Goal: Task Accomplishment & Management: Manage account settings

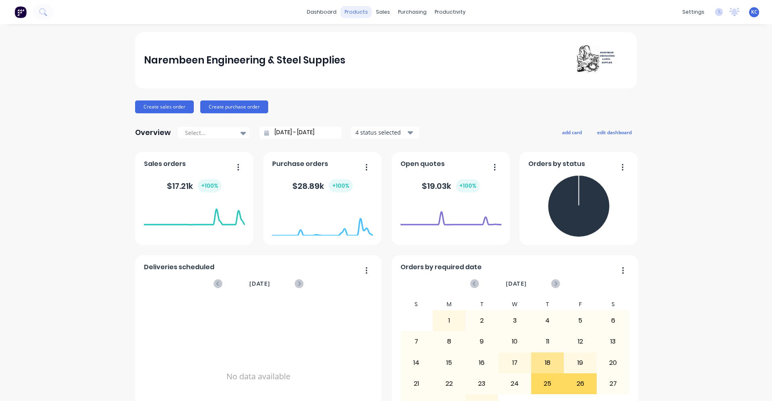
click at [346, 13] on div "products" at bounding box center [355, 12] width 31 height 12
click at [377, 41] on div "Product Catalogue" at bounding box center [389, 38] width 50 height 7
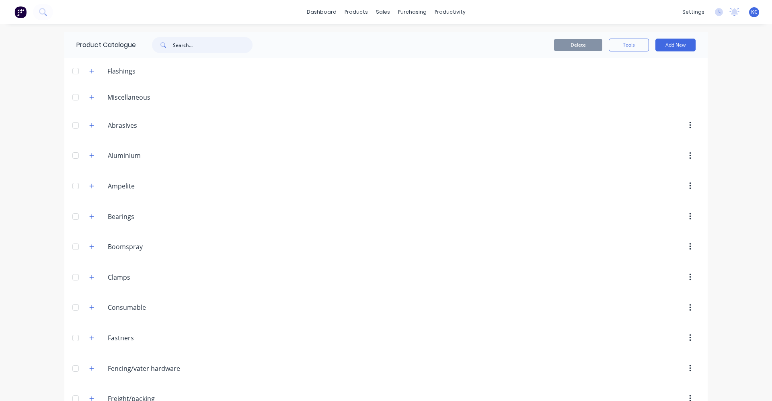
click at [212, 45] on input "text" at bounding box center [213, 45] width 80 height 16
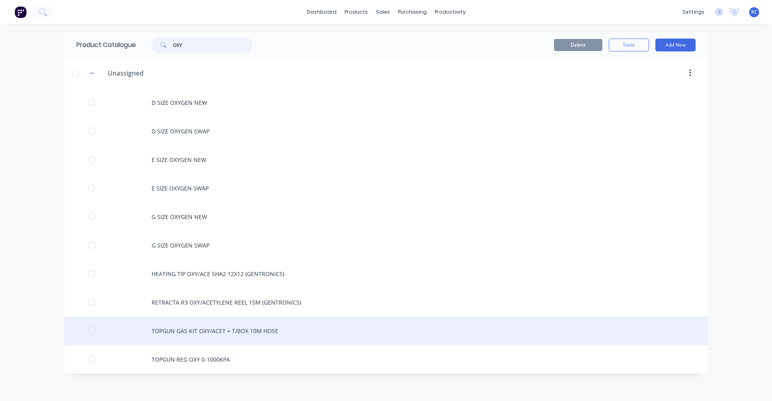
type input "OXY"
click at [235, 330] on div "TOPGUN GAS KIT OXY/ACET + T/BOX 10M HOSE" at bounding box center [385, 331] width 643 height 29
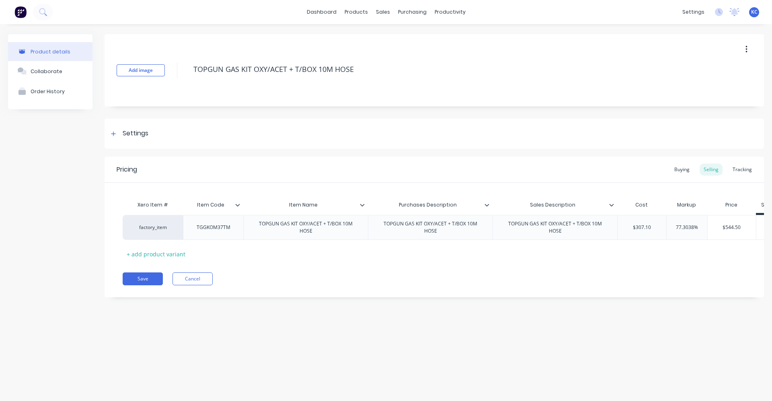
type textarea "x"
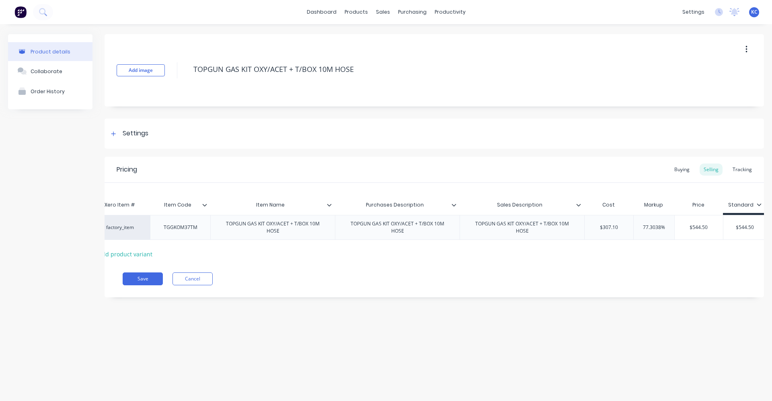
scroll to position [0, 36]
type input "$544.50"
drag, startPoint x: 724, startPoint y: 229, endPoint x: 757, endPoint y: 219, distance: 33.8
click at [753, 228] on input "$544.50" at bounding box center [741, 227] width 43 height 7
type textarea "x"
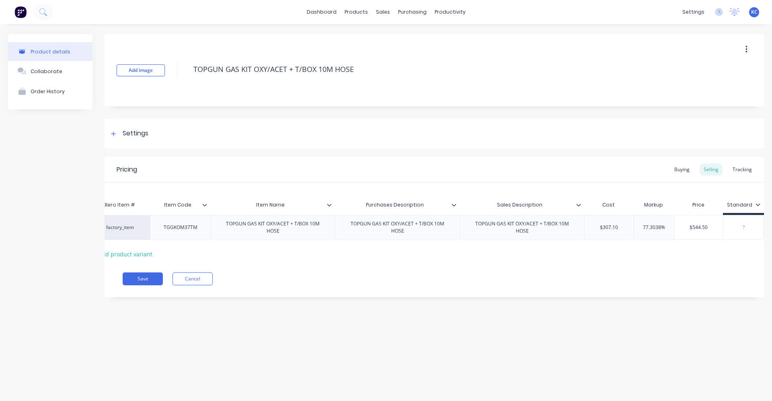
scroll to position [0, 33]
click at [149, 130] on div "Settings" at bounding box center [433, 134] width 659 height 30
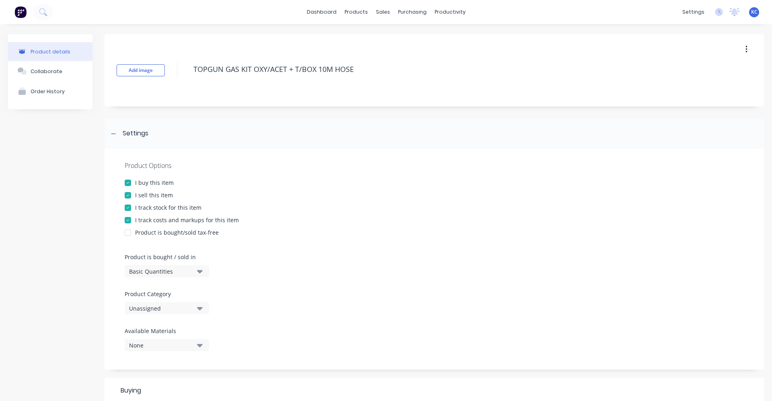
click at [200, 312] on icon "button" at bounding box center [200, 308] width 6 height 9
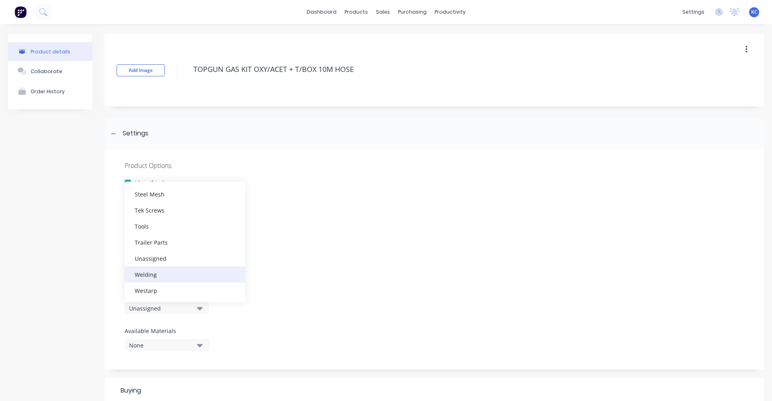
scroll to position [329, 0]
click at [199, 278] on div "Welding" at bounding box center [185, 274] width 121 height 16
type textarea "x"
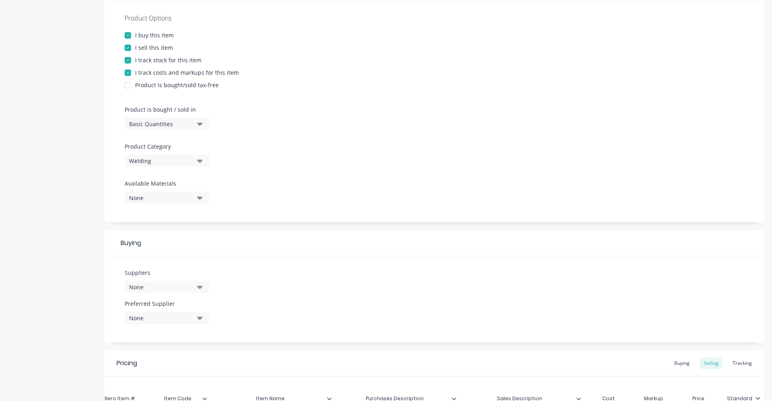
scroll to position [201, 0]
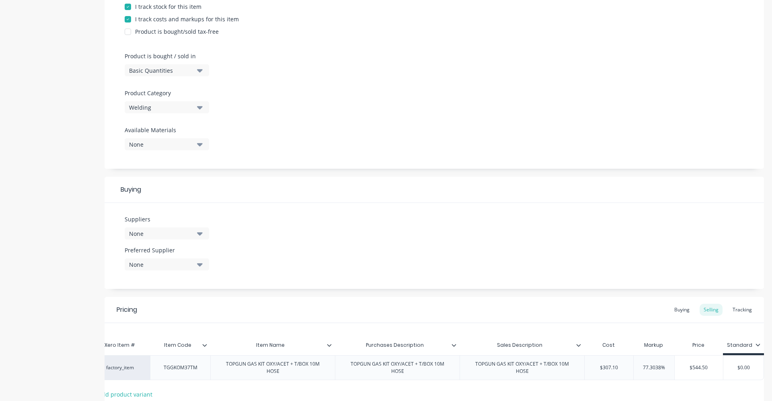
click at [203, 233] on button "None" at bounding box center [167, 233] width 84 height 12
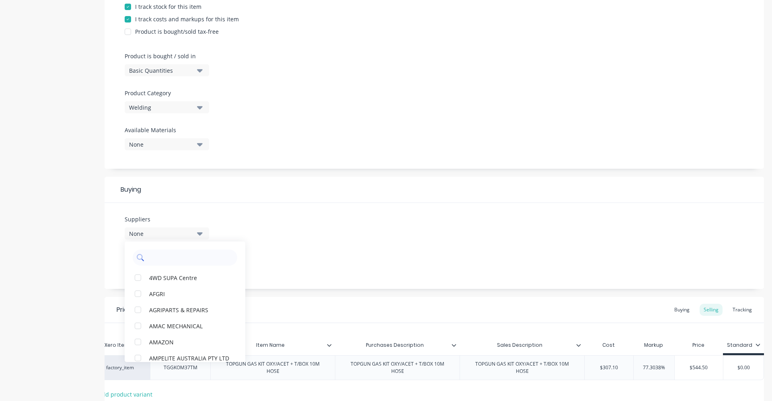
click at [185, 255] on input "text" at bounding box center [190, 258] width 85 height 16
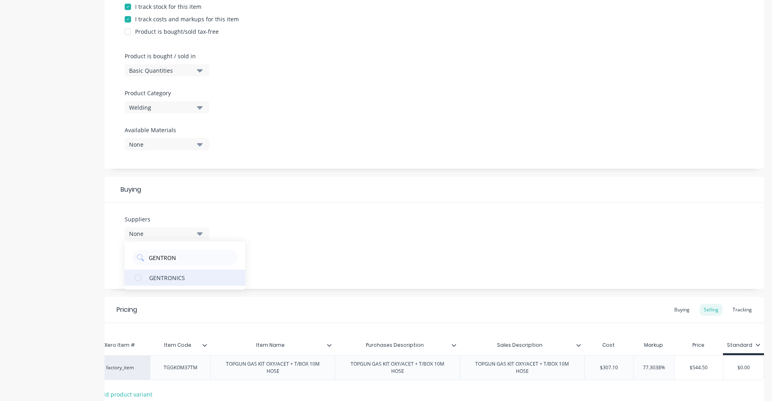
type input "GENTRON"
click at [188, 276] on div "GENTRONICS" at bounding box center [189, 277] width 80 height 8
click at [298, 254] on div "Suppliers 1 suppliers selected GENTRON GENTRONICS Preferred Supplier None" at bounding box center [433, 246] width 659 height 86
click at [207, 263] on button "None" at bounding box center [167, 264] width 84 height 12
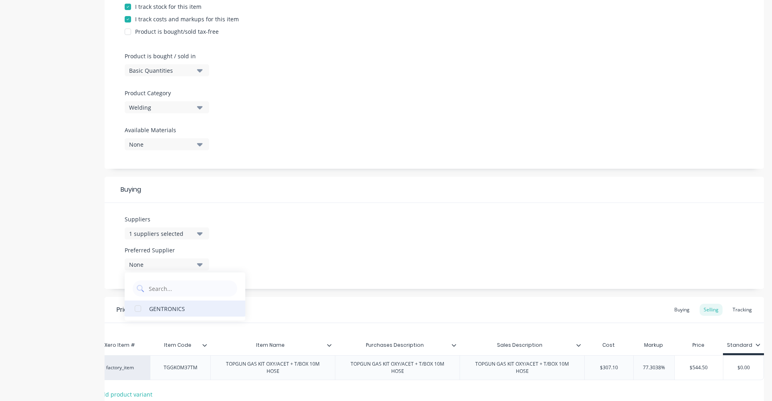
click at [176, 308] on div "GENTRONICS" at bounding box center [189, 308] width 80 height 8
type textarea "x"
click at [268, 251] on div "Suppliers 1 suppliers selected GENTRON Preferred Supplier GENTRONICS GENTRONICS" at bounding box center [433, 246] width 659 height 86
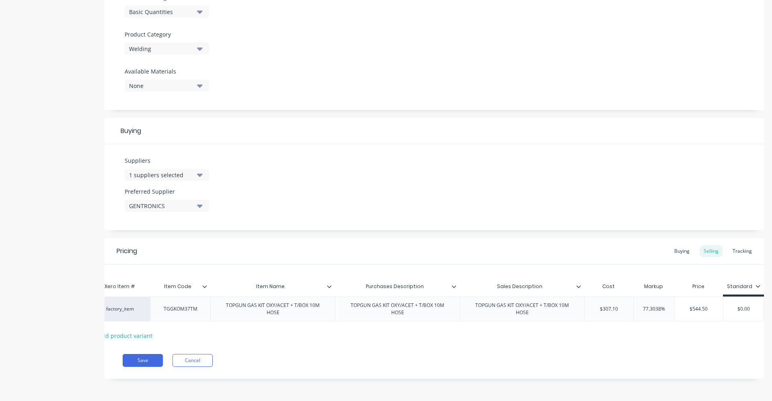
scroll to position [266, 0]
click at [329, 284] on div "Item Name" at bounding box center [270, 286] width 120 height 20
type input "Item Name"
click at [427, 179] on div "Suppliers 1 suppliers selected GENTRON Preferred Supplier GENTRONICS" at bounding box center [433, 187] width 659 height 86
type textarea "x"
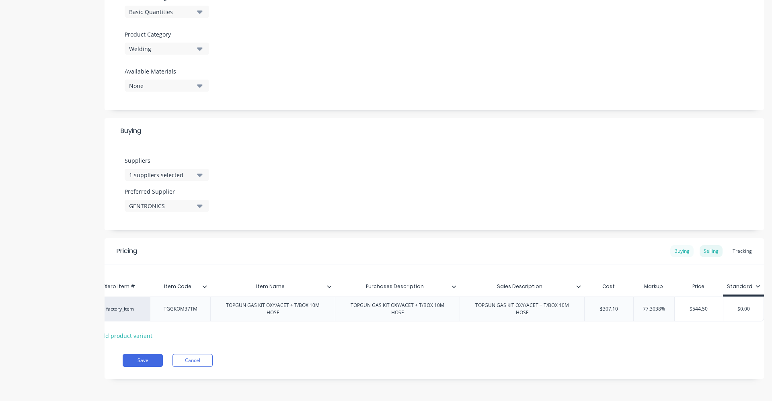
click at [673, 247] on div "Buying" at bounding box center [681, 251] width 23 height 12
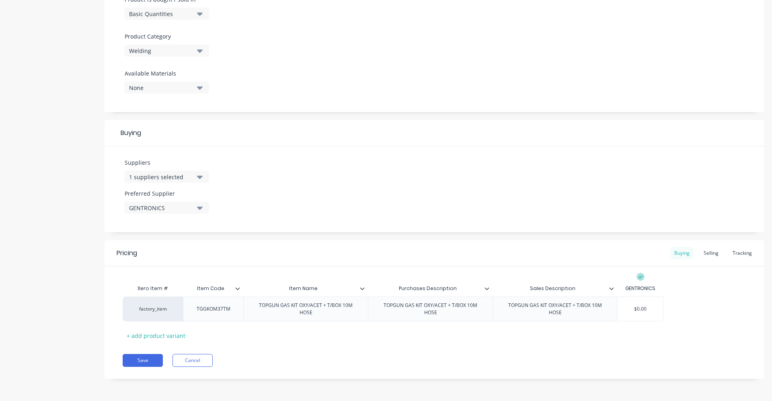
scroll to position [258, 0]
click at [705, 254] on div "Selling" at bounding box center [710, 253] width 23 height 12
click at [675, 253] on div "Buying" at bounding box center [681, 253] width 23 height 12
drag, startPoint x: 634, startPoint y: 308, endPoint x: 668, endPoint y: 303, distance: 33.8
click at [668, 303] on div "factory_item TGGKOM37TM TOPGUN GAS KIT OXY/ACET + T/BOX 10M HOSE TOPGUN GAS KIT…" at bounding box center [434, 309] width 623 height 25
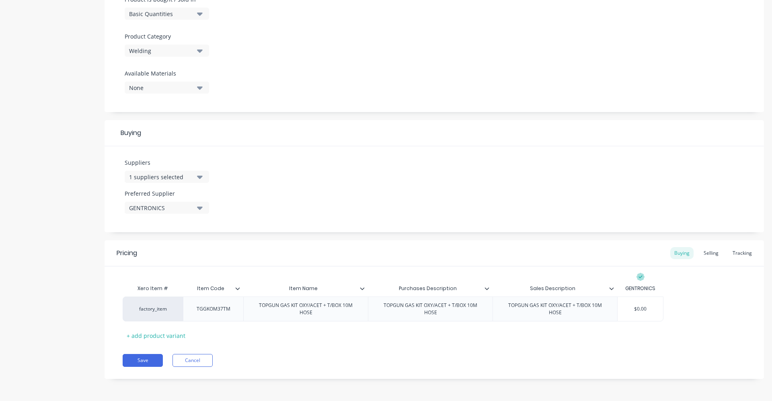
type input "3"
type textarea "x"
type input "30"
type textarea "x"
type input "307"
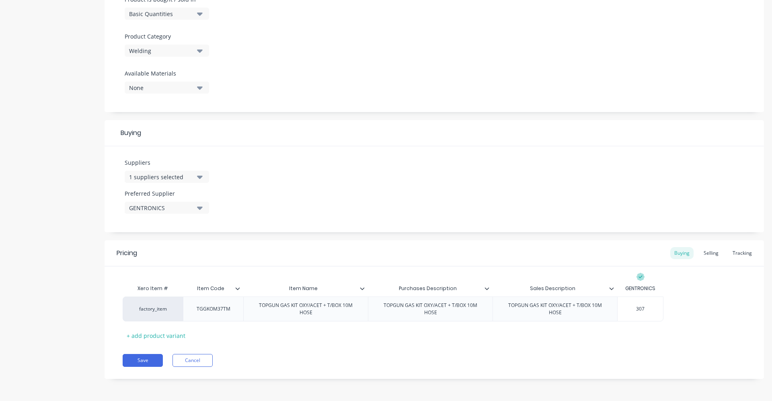
type textarea "x"
type input "307."
type textarea "x"
type input "307.10"
type textarea "x"
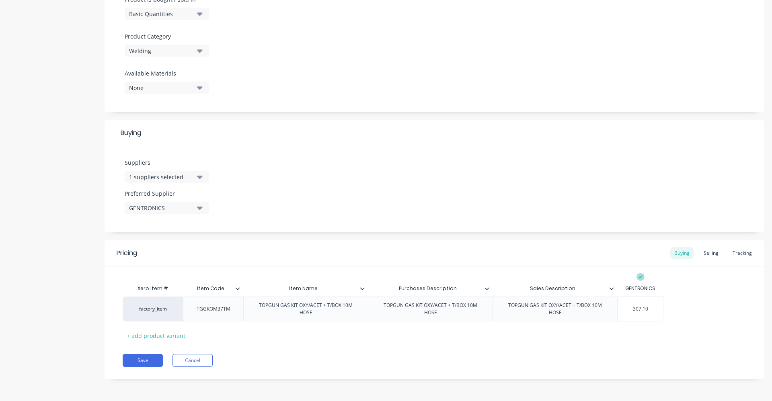
type input "307.10"
click at [679, 281] on div "Xero Item # Item Code Item Name Purchases Description Sales Description GENTRON…" at bounding box center [434, 310] width 623 height 61
click at [153, 362] on button "Save" at bounding box center [143, 360] width 40 height 13
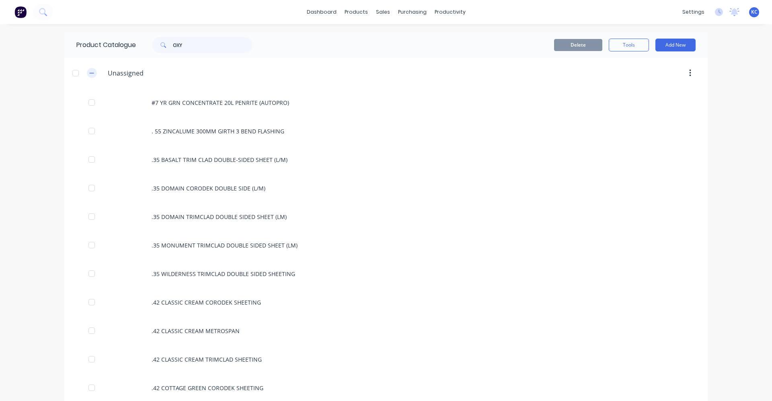
click at [89, 75] on icon "button" at bounding box center [91, 73] width 5 height 6
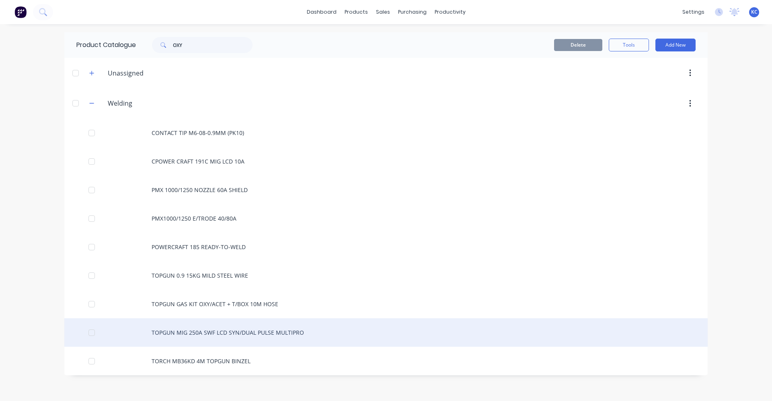
click at [254, 325] on div "TOPGUN MIG 250A SWF LCD SYN/DUAL PULSE MULTIPRO" at bounding box center [385, 332] width 643 height 29
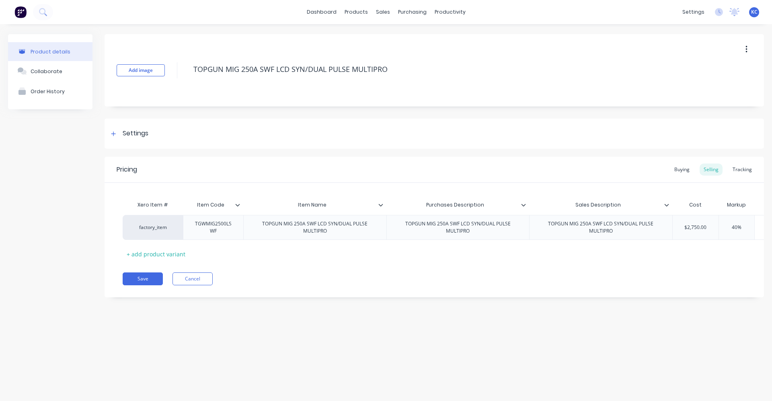
type textarea "x"
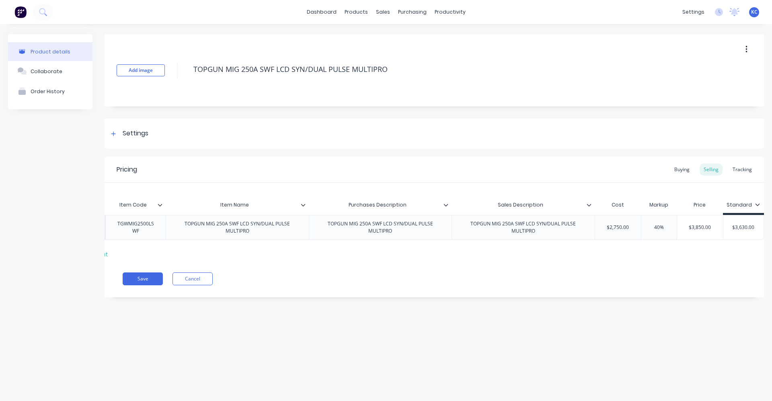
drag, startPoint x: 254, startPoint y: 259, endPoint x: 307, endPoint y: 266, distance: 53.5
click at [307, 260] on div "Xero Item # Item Code Item Name Purchases Description Sales Description Cost Ma…" at bounding box center [433, 222] width 659 height 78
type input "$3,850.00"
drag, startPoint x: 686, startPoint y: 227, endPoint x: 731, endPoint y: 225, distance: 44.6
click at [731, 225] on div "factory_item TGWMIG2500LSWF TOPGUN MIG 250A SWF LCD SYN/DUAL PULSE MULTIPRO TOP…" at bounding box center [404, 227] width 718 height 25
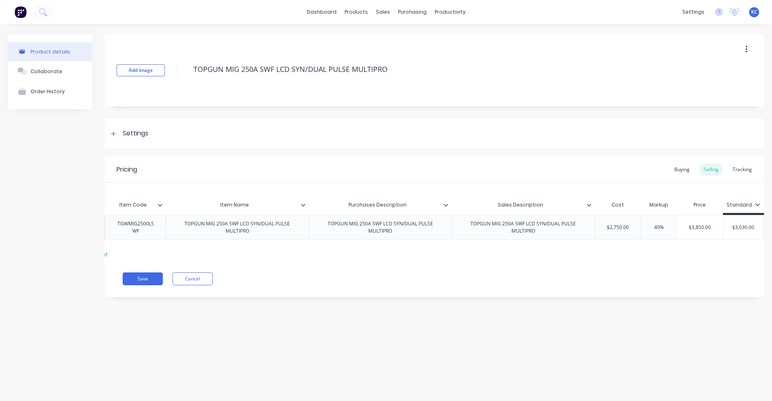
click at [483, 325] on div "Product details Collaborate Order History Add image TOPGUN MIG 250A SWF LCD SYN…" at bounding box center [386, 204] width 772 height 361
drag, startPoint x: 731, startPoint y: 228, endPoint x: 772, endPoint y: 224, distance: 41.2
click at [771, 224] on html "dashboard products sales purchasing productivity dashboard products Product Cat…" at bounding box center [386, 200] width 772 height 401
type input "0"
type textarea "x"
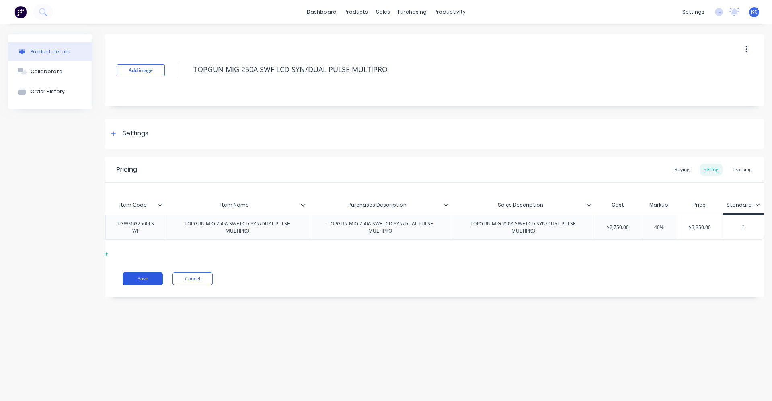
click at [140, 284] on button "Save" at bounding box center [143, 278] width 40 height 13
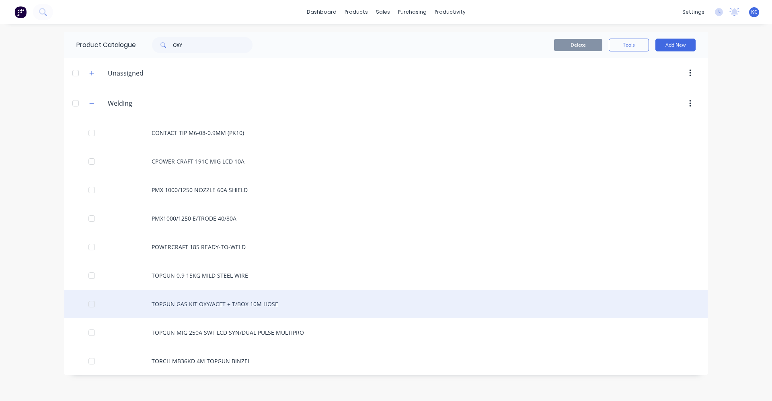
click at [201, 307] on div "TOPGUN GAS KIT OXY/ACET + T/BOX 10M HOSE" at bounding box center [385, 304] width 643 height 29
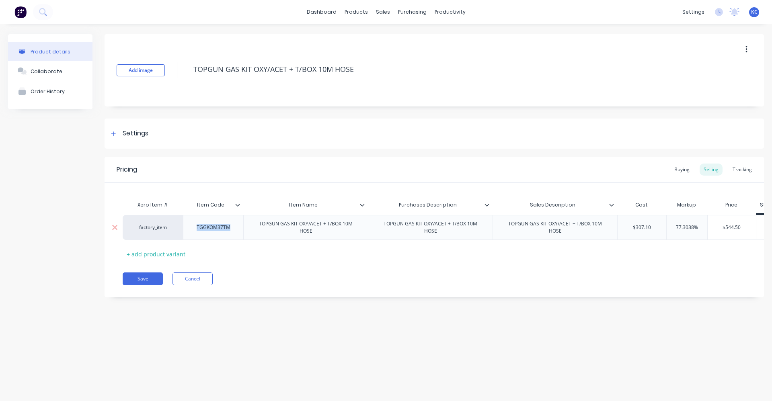
drag, startPoint x: 234, startPoint y: 230, endPoint x: 194, endPoint y: 232, distance: 39.4
click at [194, 232] on div "TGGKOM37TM" at bounding box center [213, 227] width 47 height 10
copy div "TGGKOM37TM"
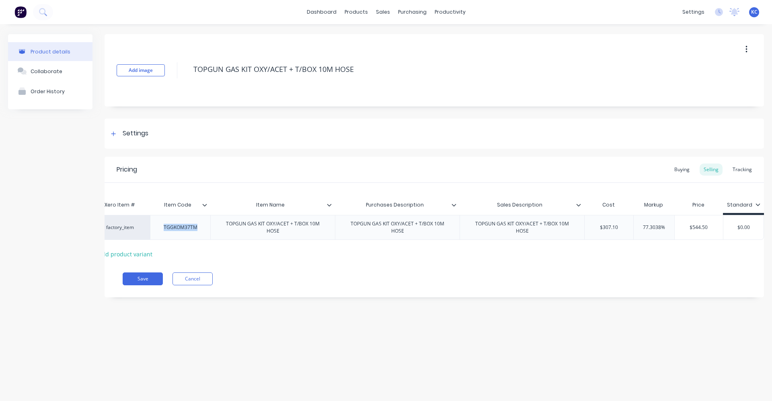
type textarea "x"
type input "$544.50"
drag, startPoint x: 686, startPoint y: 226, endPoint x: 716, endPoint y: 230, distance: 30.4
click at [716, 230] on input "$544.50" at bounding box center [698, 227] width 49 height 7
type textarea "x"
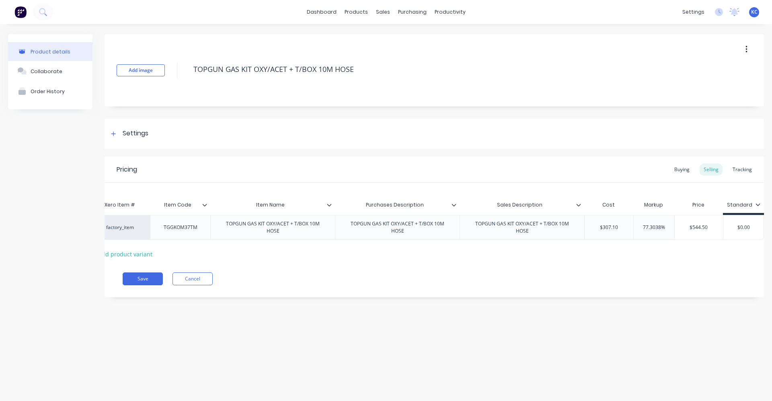
type input "4"
type textarea "x"
type input "48"
type textarea "x"
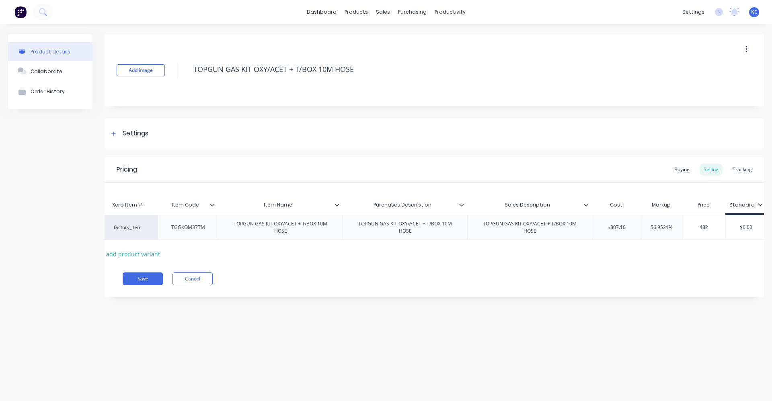
type input "482."
type textarea "x"
type input "482.90"
click at [611, 339] on div "Product details Collaborate Order History Add image TOPGUN GAS KIT OXY/ACET + T…" at bounding box center [386, 204] width 772 height 361
drag, startPoint x: 674, startPoint y: 227, endPoint x: 635, endPoint y: 231, distance: 39.7
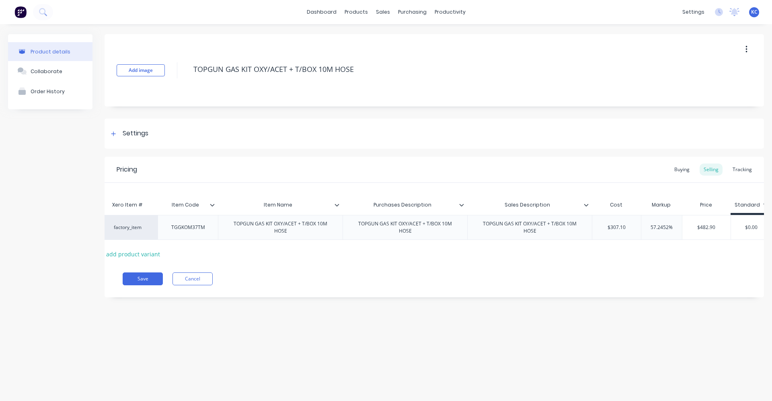
click at [635, 231] on div "factory_item TGGKOM37TM TOPGUN GAS KIT OXY/ACET + T/BOX 10M HOSE TOPGUN GAS KIT…" at bounding box center [434, 227] width 674 height 25
type input "6"
type textarea "x"
type input "60"
type textarea "x"
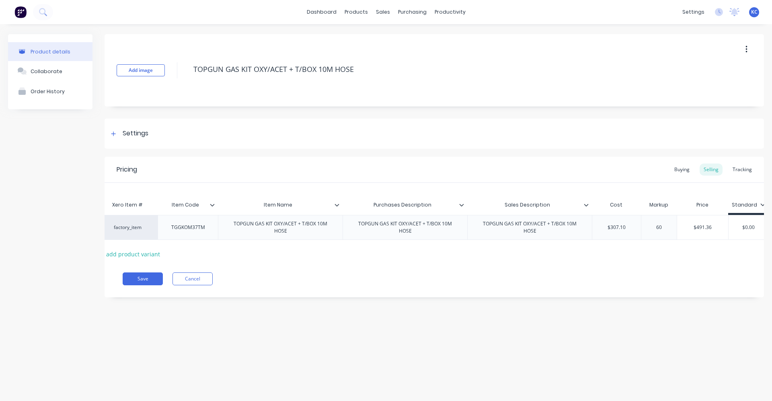
type input "60"
click at [571, 350] on div "Product details Collaborate Order History Add image TOPGUN GAS KIT OXY/ACET + T…" at bounding box center [386, 204] width 772 height 361
click at [143, 133] on div "Settings" at bounding box center [136, 134] width 26 height 10
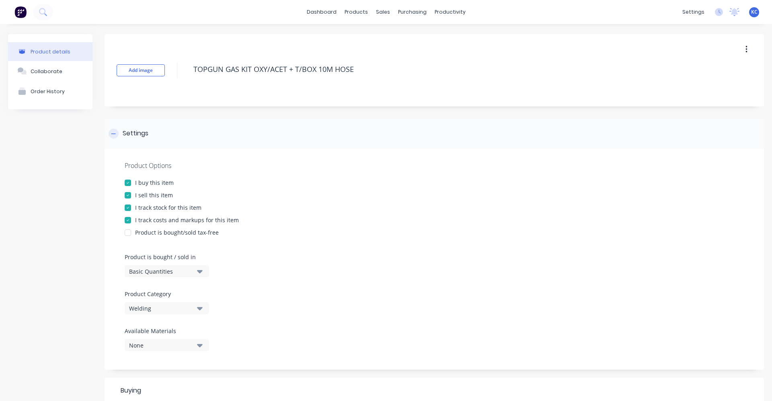
click at [143, 133] on div "Settings" at bounding box center [136, 134] width 26 height 10
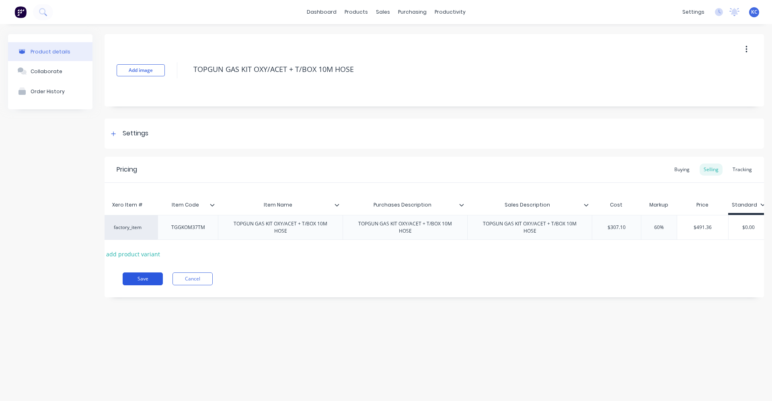
click at [145, 285] on button "Save" at bounding box center [143, 278] width 40 height 13
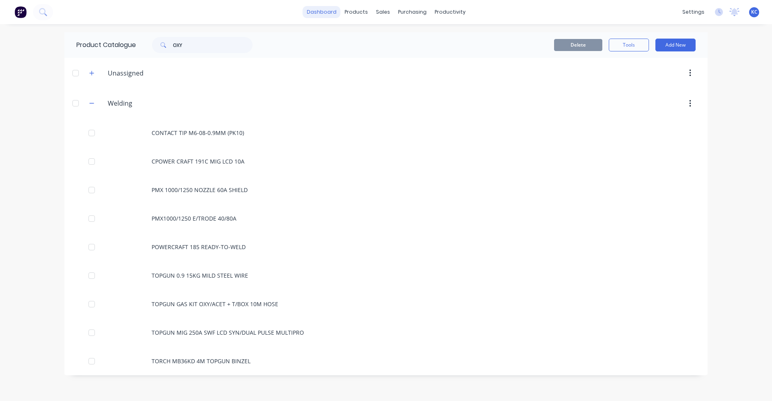
click at [323, 10] on link "dashboard" at bounding box center [322, 12] width 38 height 12
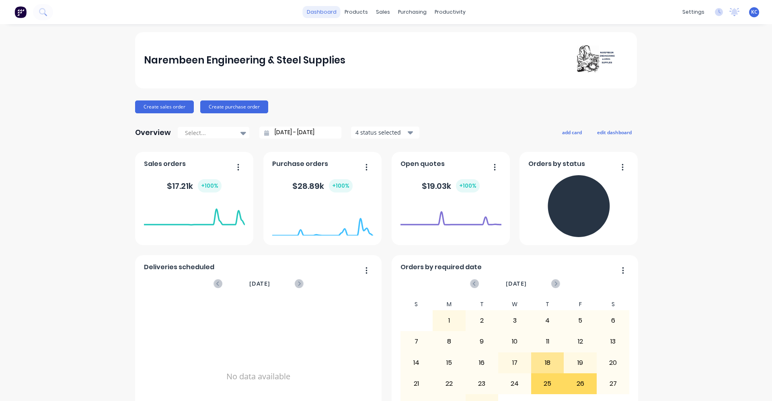
click at [329, 12] on link "dashboard" at bounding box center [322, 12] width 38 height 12
click at [362, 37] on link "Product Catalogue" at bounding box center [393, 38] width 106 height 16
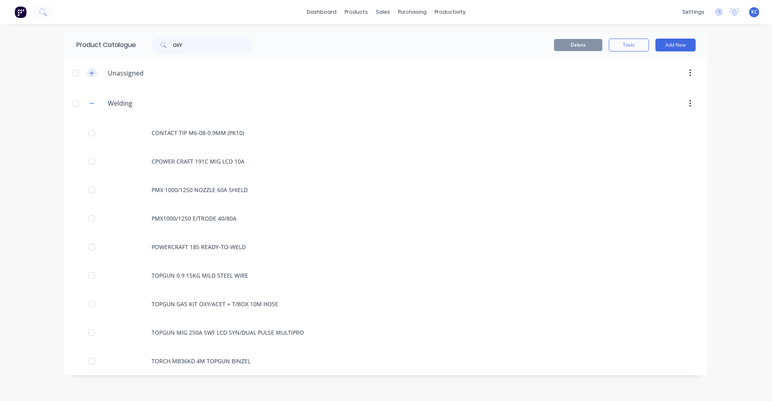
click at [94, 102] on icon "button" at bounding box center [91, 103] width 5 height 6
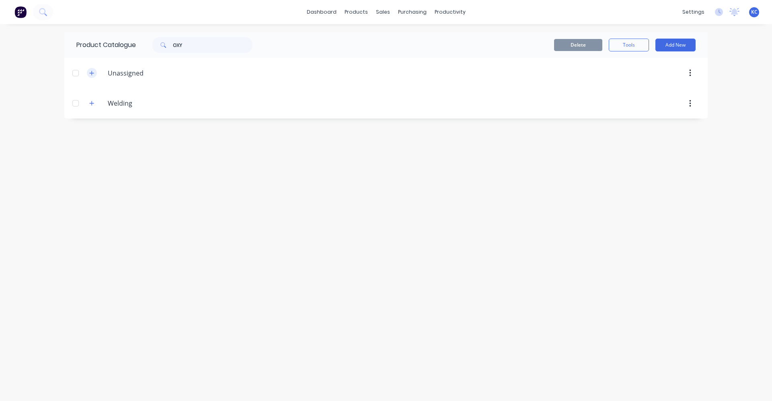
click at [90, 72] on icon "button" at bounding box center [91, 73] width 5 height 6
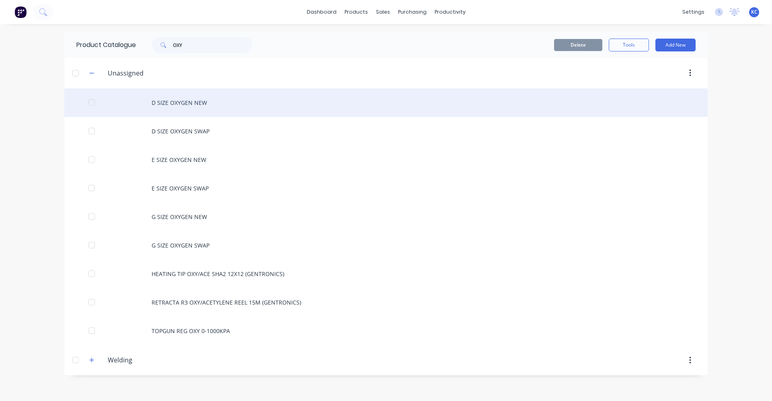
click at [211, 107] on div "D SIZE OXYGEN NEW" at bounding box center [385, 102] width 643 height 29
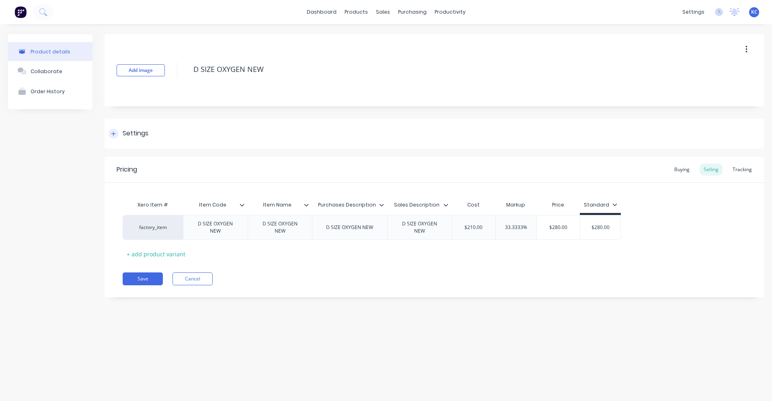
click at [128, 129] on div "Settings" at bounding box center [136, 134] width 26 height 10
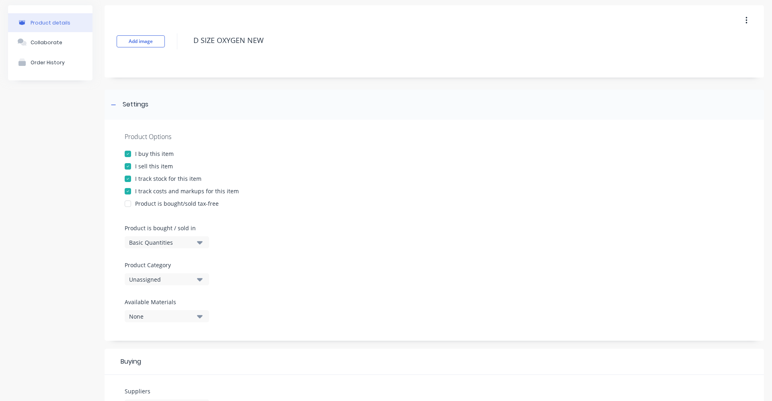
scroll to position [40, 0]
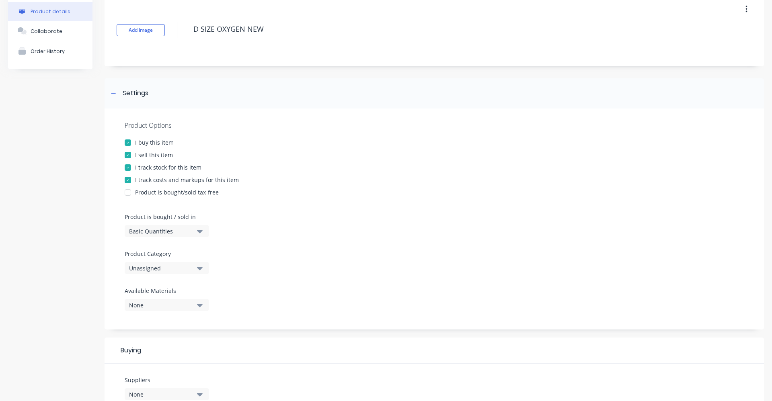
click at [197, 268] on icon "button" at bounding box center [200, 268] width 6 height 3
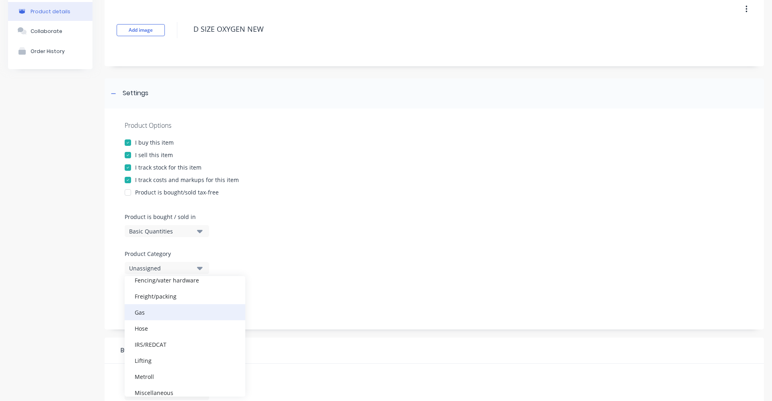
click at [175, 310] on div "Gas" at bounding box center [185, 312] width 121 height 16
type textarea "x"
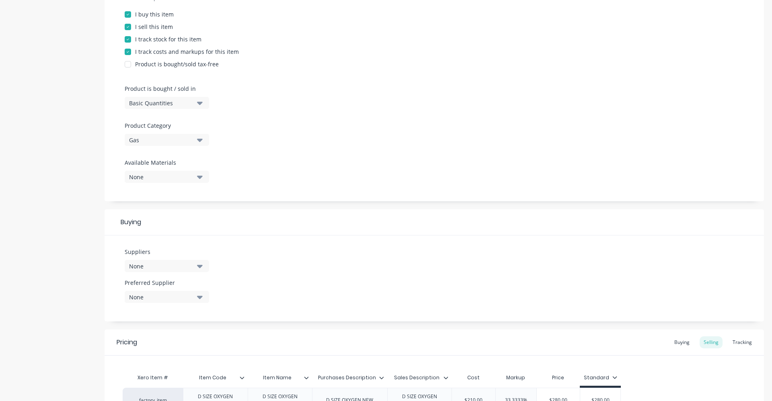
scroll to position [260, 0]
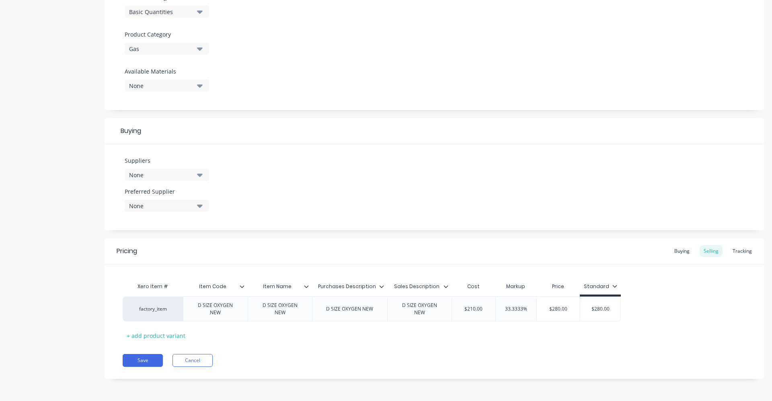
click at [200, 175] on icon "button" at bounding box center [200, 175] width 6 height 3
click at [193, 199] on input "text" at bounding box center [190, 199] width 85 height 16
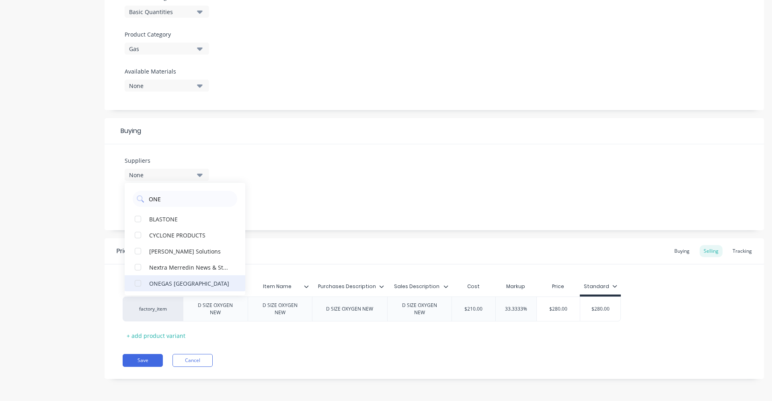
type input "ONE"
click at [178, 284] on div "ONEGAS [GEOGRAPHIC_DATA]" at bounding box center [189, 283] width 80 height 8
click at [357, 213] on div "Suppliers 1 suppliers selected ONE ONEGAS AUSTRALIA BLASTONE CYCLONE PRODUCTS […" at bounding box center [433, 187] width 659 height 86
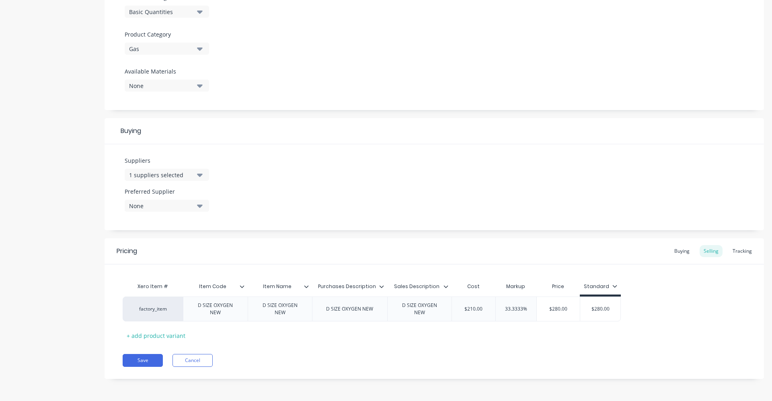
click at [196, 202] on button "None" at bounding box center [167, 206] width 84 height 12
click at [175, 249] on div "ONEGAS [GEOGRAPHIC_DATA]" at bounding box center [189, 250] width 80 height 8
type textarea "x"
click at [291, 172] on div "Suppliers 1 suppliers selected ONE Preferred Supplier [GEOGRAPHIC_DATA]" at bounding box center [433, 187] width 659 height 86
click at [677, 251] on div "Buying" at bounding box center [681, 251] width 23 height 12
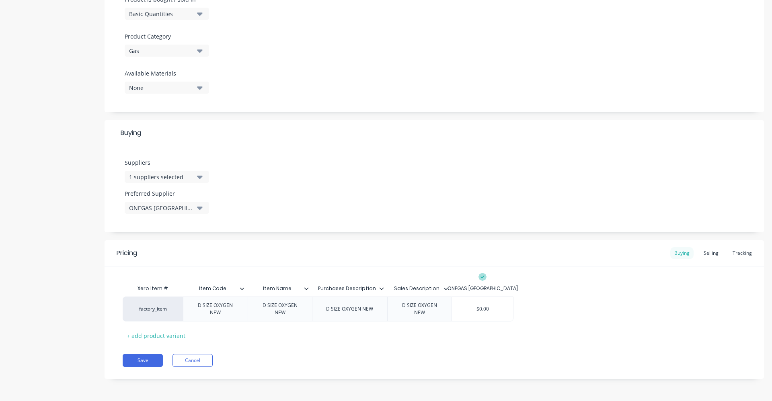
scroll to position [258, 0]
drag, startPoint x: 467, startPoint y: 308, endPoint x: 508, endPoint y: 307, distance: 41.4
click at [506, 307] on input "$0.00" at bounding box center [482, 308] width 61 height 7
type input "2"
type textarea "x"
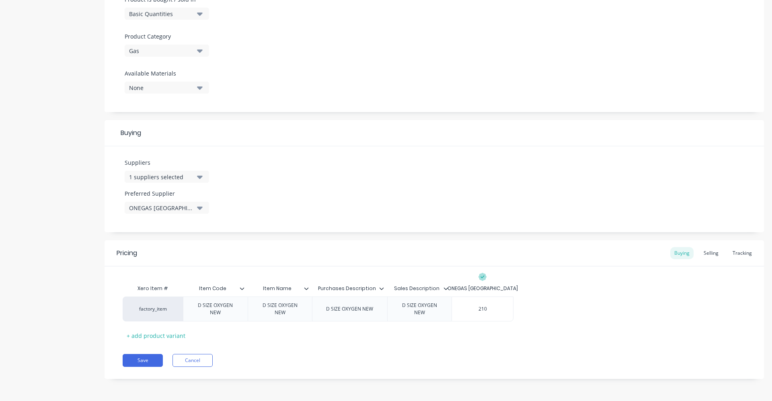
type input "210."
type textarea "x"
type input "210.00"
type textarea "x"
type input "210.00"
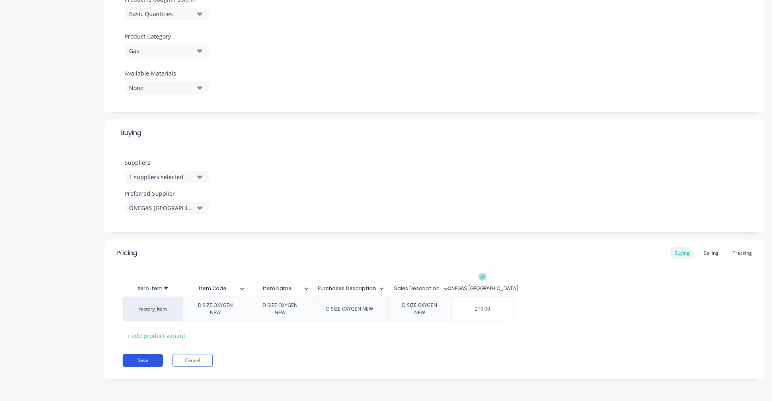
click at [145, 359] on button "Save" at bounding box center [143, 360] width 40 height 13
type textarea "x"
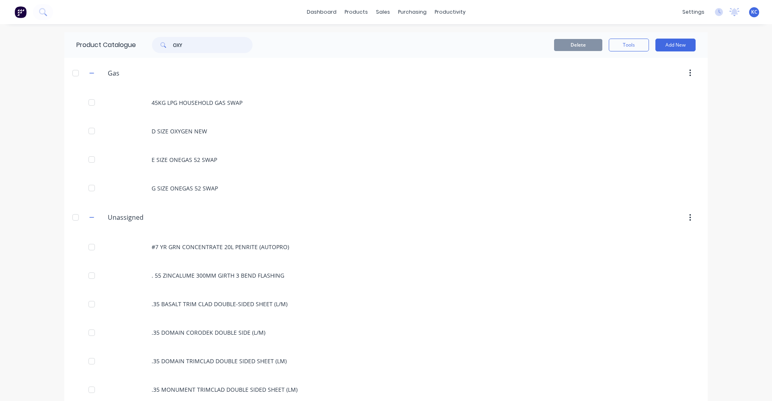
drag, startPoint x: 182, startPoint y: 41, endPoint x: 161, endPoint y: 41, distance: 21.3
click at [161, 41] on div "OXY" at bounding box center [202, 45] width 100 height 16
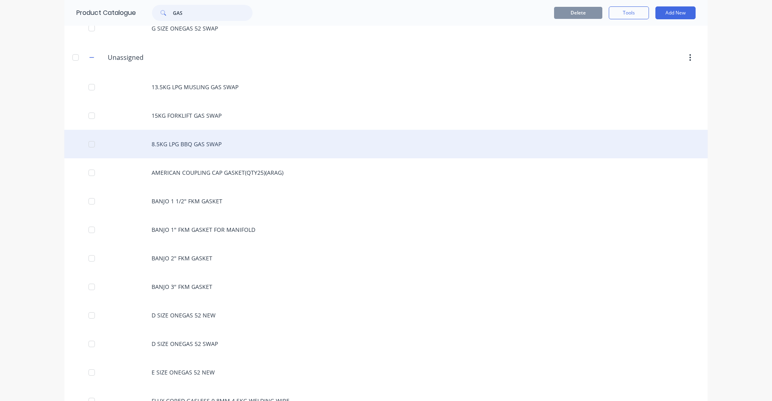
scroll to position [161, 0]
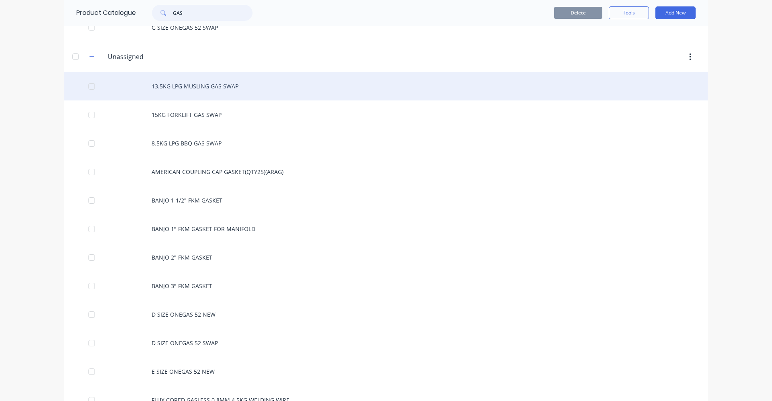
type input "GAS"
click at [226, 82] on div "13.5KG LPG MUSLING GAS SWAP" at bounding box center [385, 86] width 643 height 29
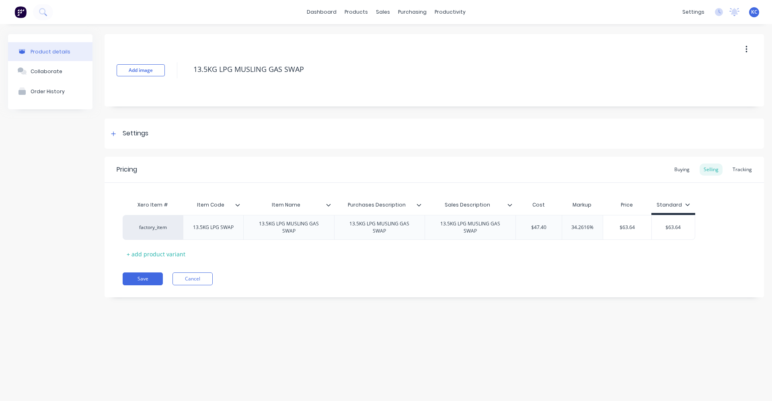
type textarea "x"
drag, startPoint x: 614, startPoint y: 227, endPoint x: 650, endPoint y: 226, distance: 36.2
click at [650, 226] on input "$63.64" at bounding box center [627, 227] width 49 height 7
type input "7"
type textarea "x"
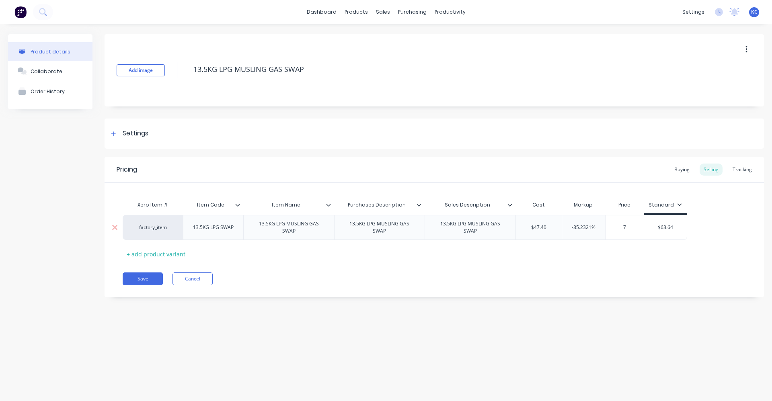
type input "70"
type textarea "x"
type input "70"
click at [649, 259] on div "Xero Item # Item Code Item Name Purchases Description Sales Description Cost Ma…" at bounding box center [434, 228] width 623 height 63
drag, startPoint x: 653, startPoint y: 228, endPoint x: 686, endPoint y: 216, distance: 35.1
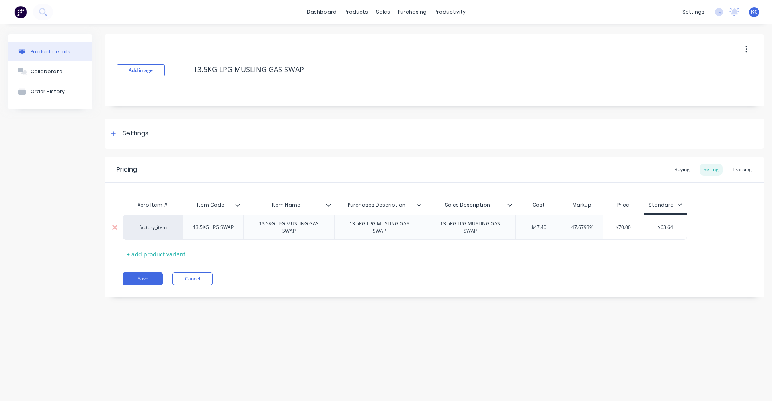
click at [684, 220] on div "$63.64 $63.64" at bounding box center [665, 227] width 43 height 20
type input "3.64"
type textarea "x"
type input "4"
type textarea "x"
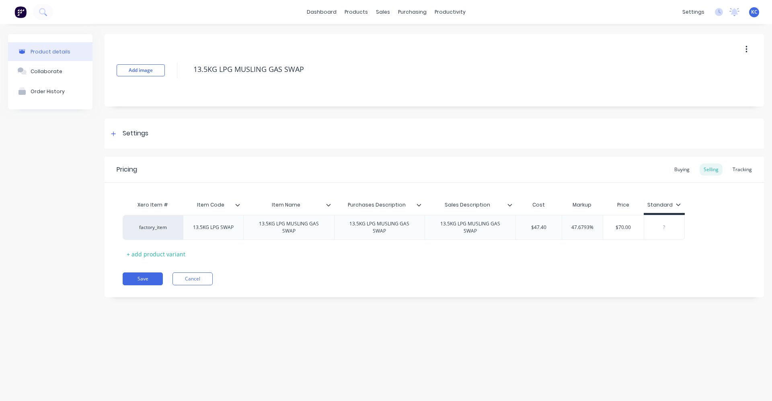
type textarea "x"
click at [507, 276] on div "Save Cancel" at bounding box center [443, 278] width 641 height 13
drag, startPoint x: 526, startPoint y: 231, endPoint x: 558, endPoint y: 218, distance: 34.6
click at [546, 227] on input "$47.40" at bounding box center [539, 227] width 46 height 7
type input "4"
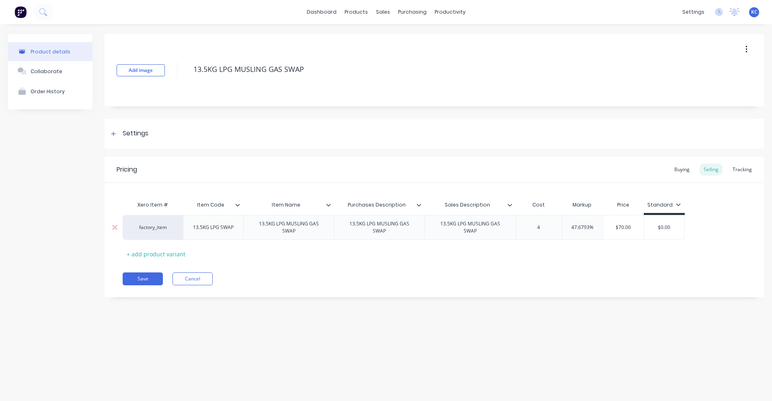
type textarea "x"
type input "49"
type textarea "x"
type input "49.38"
type textarea "x"
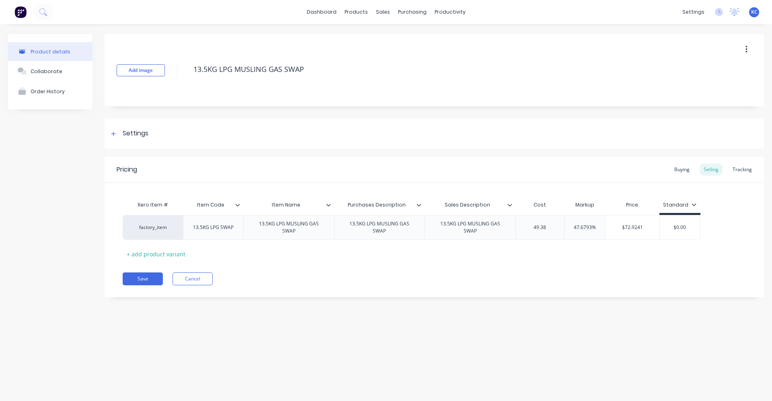
type input "49.38"
click at [597, 268] on div "Pricing Buying Selling Tracking Xero Item # Item Code Item Name Purchases Descr…" at bounding box center [433, 227] width 659 height 141
drag, startPoint x: 611, startPoint y: 229, endPoint x: 676, endPoint y: 236, distance: 65.1
click at [676, 236] on div "factory_item 13.5KG LPG SWAP 13.5KG LPG MUSLING GAS SWAP 13.5KG LPG MUSLING GAS…" at bounding box center [411, 227] width 577 height 25
type input "6"
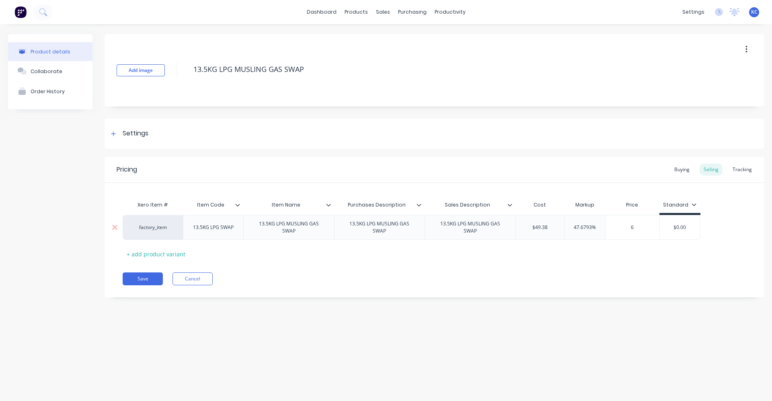
type textarea "x"
type input "63.6"
type textarea "x"
type input "63.64"
type textarea "x"
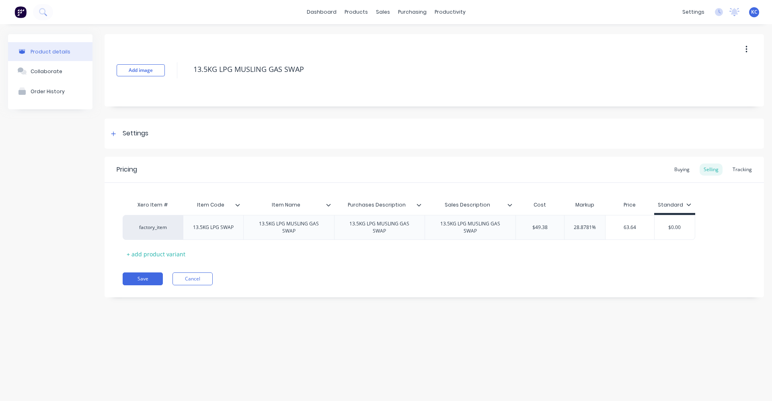
type input "63.64"
click at [575, 280] on div "Save Cancel" at bounding box center [443, 278] width 641 height 13
click at [144, 135] on div "Settings" at bounding box center [136, 134] width 26 height 10
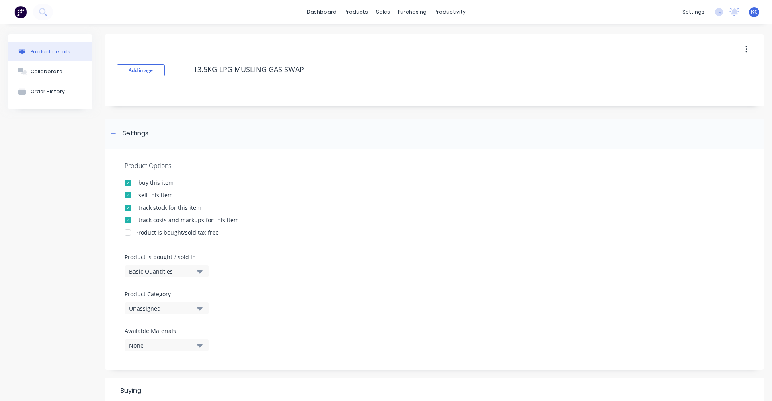
click at [196, 307] on button "Unassigned" at bounding box center [167, 308] width 84 height 12
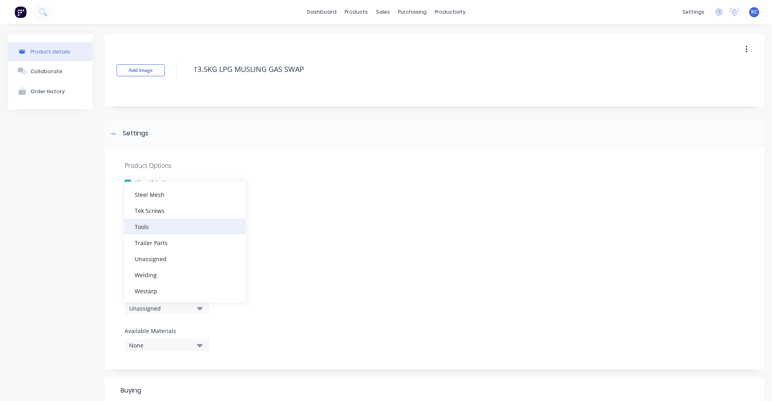
scroll to position [329, 0]
click at [172, 278] on div "Welding" at bounding box center [185, 274] width 121 height 16
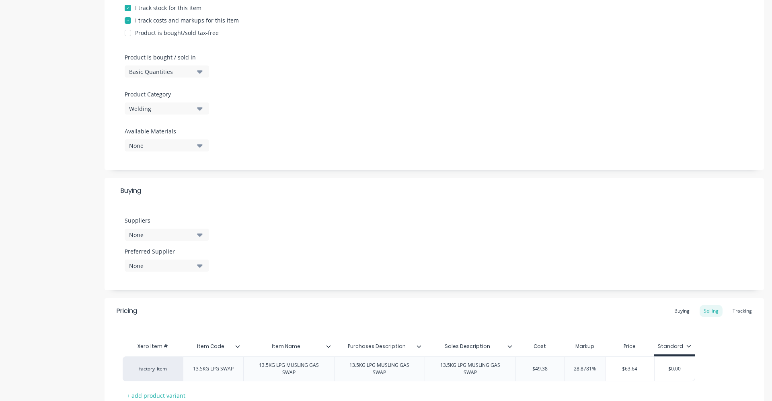
scroll to position [201, 0]
click at [202, 235] on icon "button" at bounding box center [200, 233] width 6 height 9
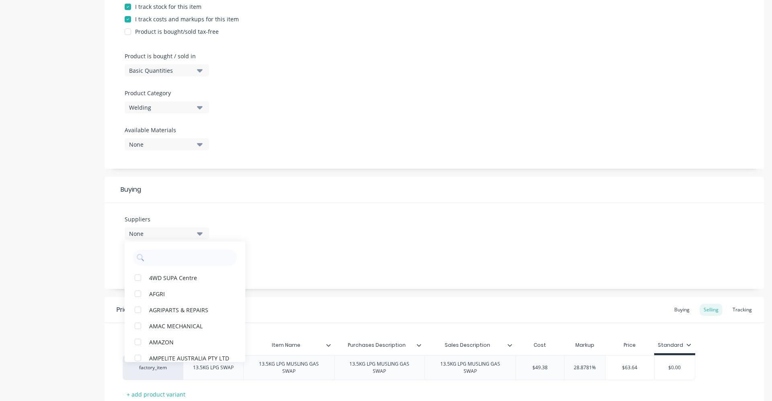
click at [202, 107] on icon "button" at bounding box center [200, 107] width 6 height 3
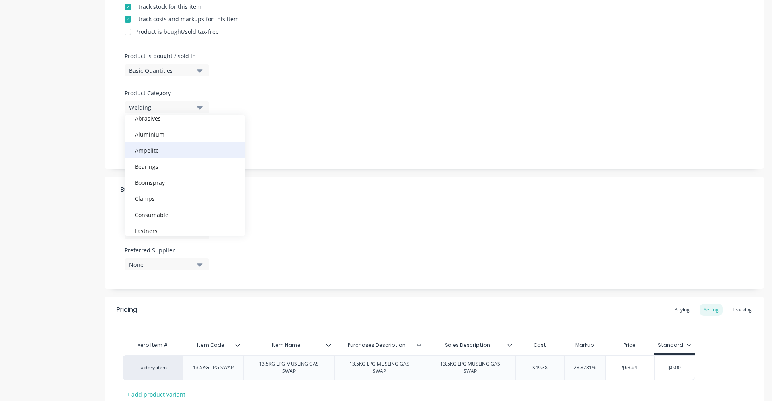
scroll to position [80, 0]
click at [176, 228] on div "Gas" at bounding box center [185, 232] width 121 height 16
type textarea "x"
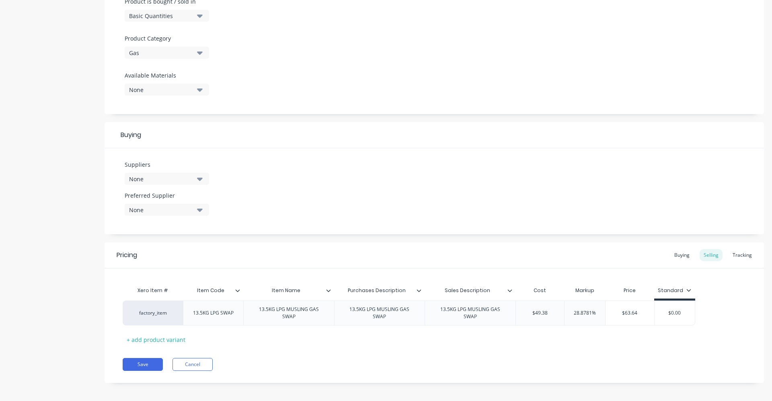
scroll to position [260, 0]
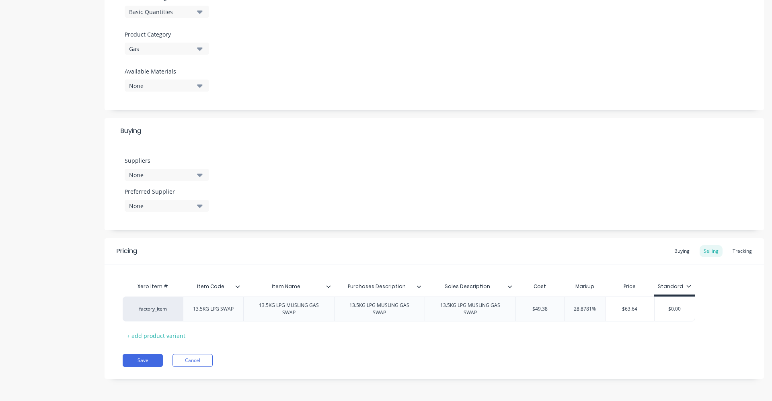
click at [200, 173] on icon "button" at bounding box center [200, 174] width 6 height 9
click at [201, 199] on input "text" at bounding box center [190, 199] width 85 height 16
type input "ORIGIN"
click at [190, 221] on div "Origin LPG" at bounding box center [189, 219] width 80 height 8
click at [278, 205] on div "Suppliers 1 suppliers selected ORIGIN Origin LPG Origin LPG426 Preferred Suppli…" at bounding box center [433, 187] width 659 height 86
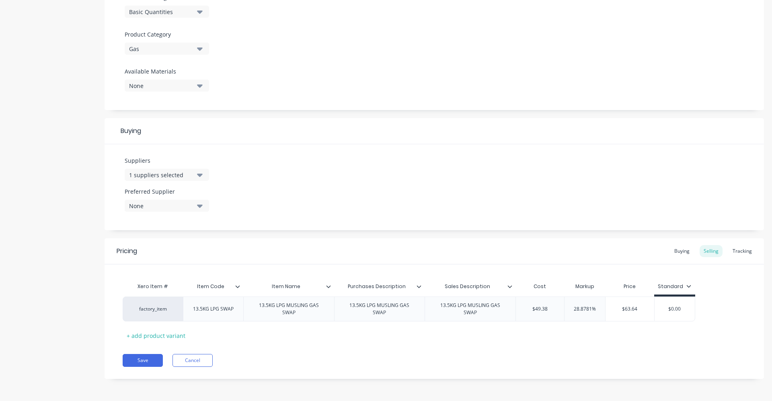
click at [196, 203] on button "None" at bounding box center [167, 206] width 84 height 12
click at [179, 249] on div "Origin LPG" at bounding box center [189, 250] width 80 height 8
type textarea "x"
click at [289, 189] on div "Suppliers 1 suppliers selected ORIGIN Preferred Supplier Origin LPG Origin LPG" at bounding box center [433, 187] width 659 height 86
click at [670, 253] on div "Buying" at bounding box center [681, 251] width 23 height 12
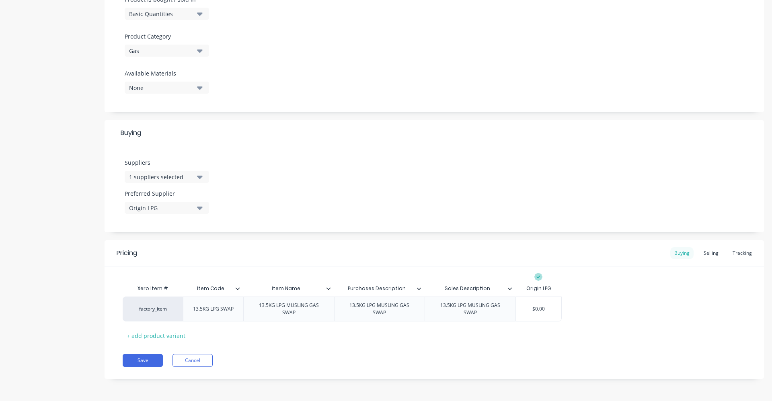
scroll to position [258, 0]
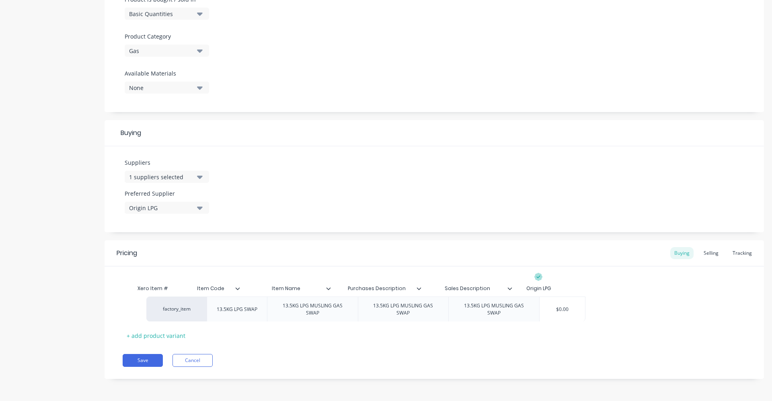
drag, startPoint x: 526, startPoint y: 314, endPoint x: 554, endPoint y: 313, distance: 27.3
click at [554, 313] on div "factory_item 13.5KG LPG SWAP 13.5KG LPG MUSLING GAS SWAP 13.5KG LPG MUSLING GAS…" at bounding box center [434, 309] width 623 height 25
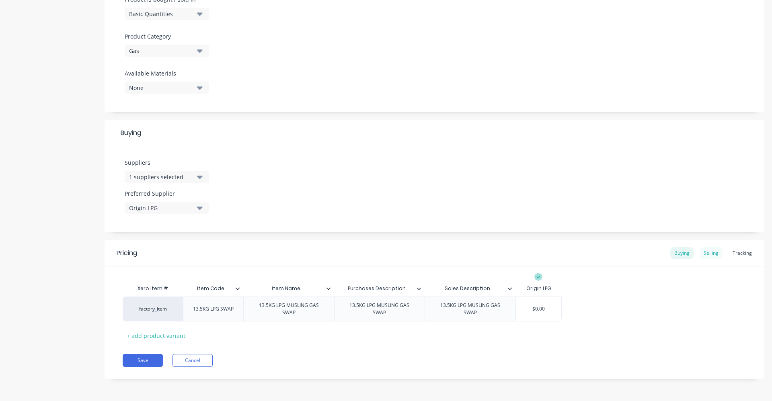
click at [708, 254] on div "Selling" at bounding box center [710, 253] width 23 height 12
click at [671, 253] on div "Buying" at bounding box center [681, 253] width 23 height 12
drag, startPoint x: 546, startPoint y: 312, endPoint x: 530, endPoint y: 312, distance: 15.7
click at [530, 312] on input "$0.00" at bounding box center [538, 308] width 45 height 7
type input "4"
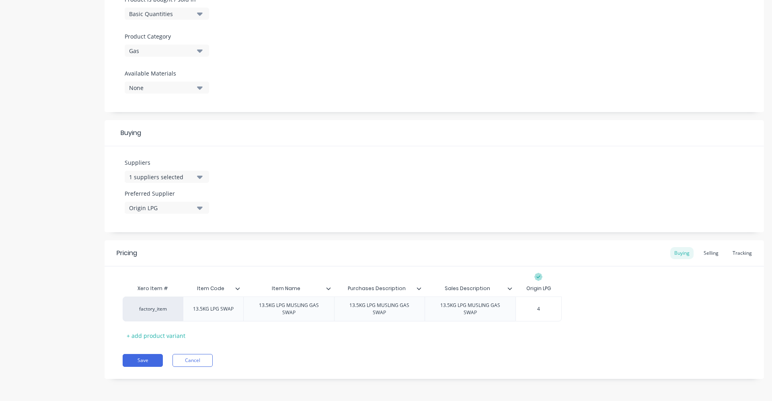
type textarea "x"
type input "49."
type textarea "x"
type input "49.3"
type textarea "x"
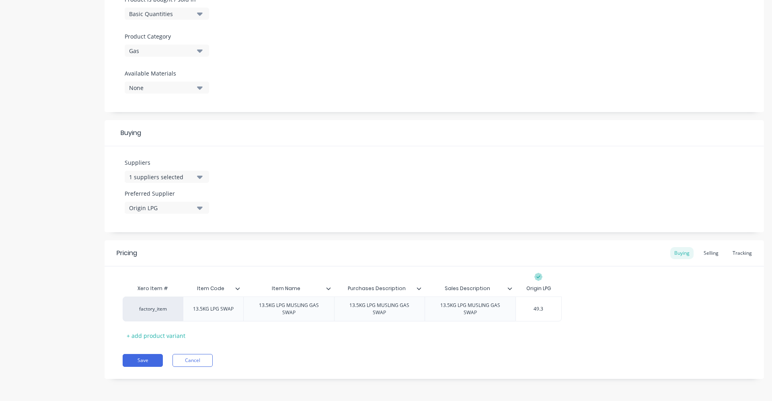
type input "49.38"
type textarea "x"
type input "49.38"
click at [610, 319] on div "factory_item 13.5KG LPG SWAP 13.5KG LPG MUSLING GAS SWAP 13.5KG LPG MUSLING GAS…" at bounding box center [434, 309] width 623 height 25
click at [148, 362] on button "Save" at bounding box center [143, 360] width 40 height 13
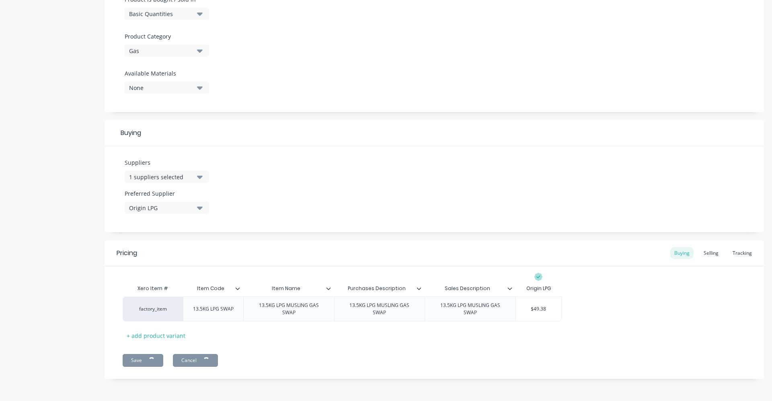
type textarea "x"
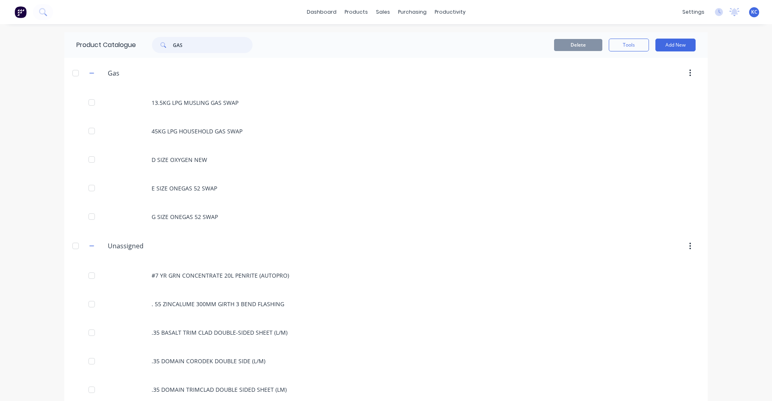
drag, startPoint x: 207, startPoint y: 46, endPoint x: 158, endPoint y: 47, distance: 48.6
click at [158, 47] on div "GAS" at bounding box center [202, 45] width 100 height 16
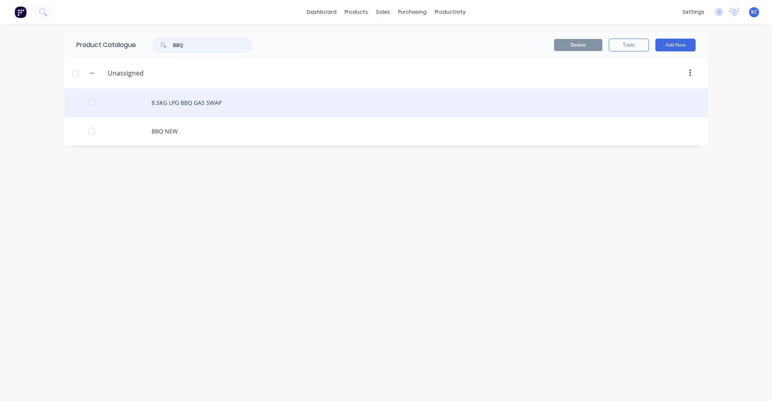
type input "BBQ"
click at [211, 101] on div "8.5KG LPG BBQ GAS SWAP" at bounding box center [385, 102] width 643 height 29
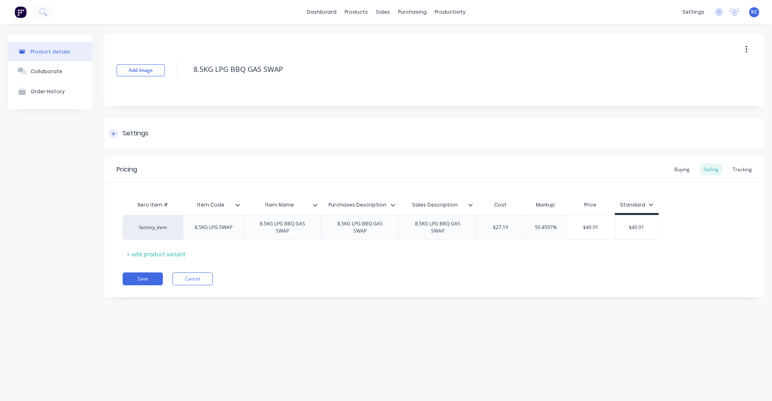
click at [132, 131] on div "Settings" at bounding box center [136, 134] width 26 height 10
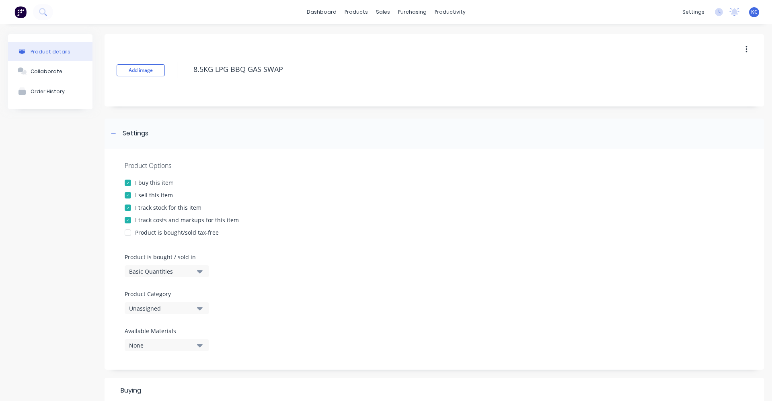
click at [199, 307] on icon "button" at bounding box center [200, 308] width 6 height 3
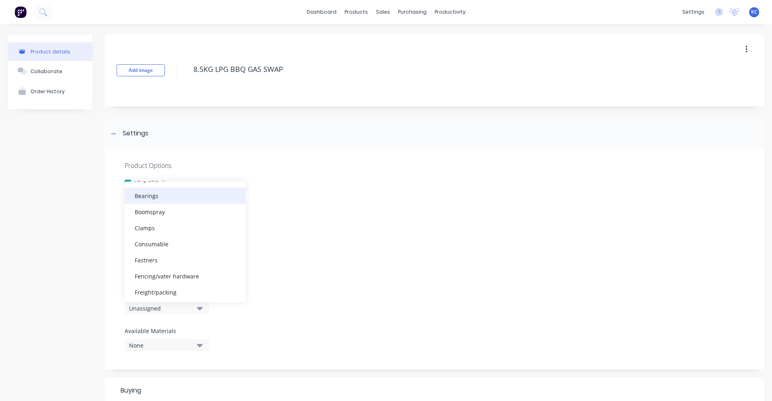
scroll to position [80, 0]
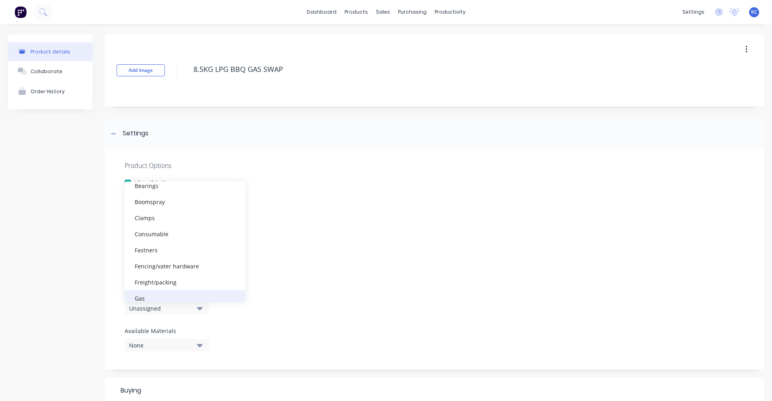
click at [179, 293] on div "Gas" at bounding box center [185, 298] width 121 height 16
type textarea "x"
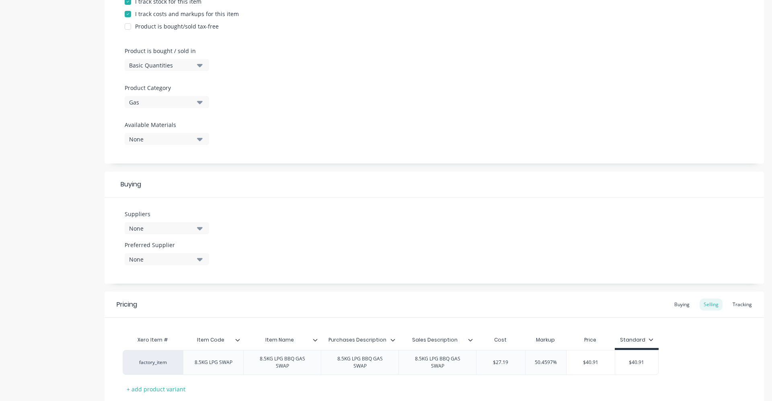
scroll to position [241, 0]
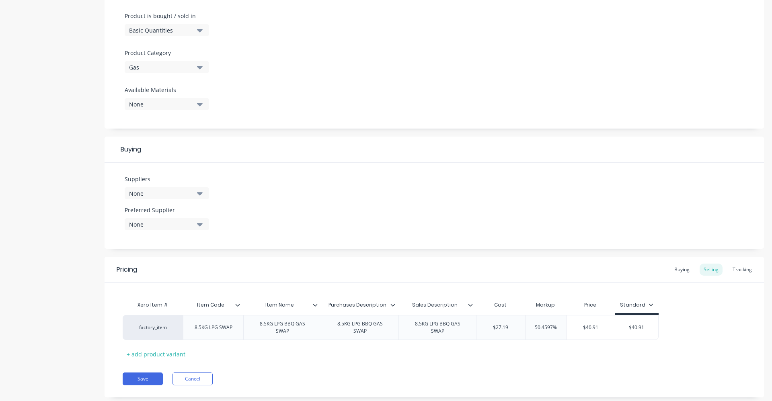
click at [199, 194] on icon "button" at bounding box center [200, 193] width 6 height 3
click at [188, 215] on input "text" at bounding box center [190, 217] width 85 height 16
type input "ORIGIN"
click at [184, 237] on div "Origin LPG" at bounding box center [189, 237] width 80 height 8
click at [290, 194] on div "Suppliers 1 suppliers selected ORIGIN Origin LPG Origin LPG426 Preferred Suppli…" at bounding box center [433, 206] width 659 height 86
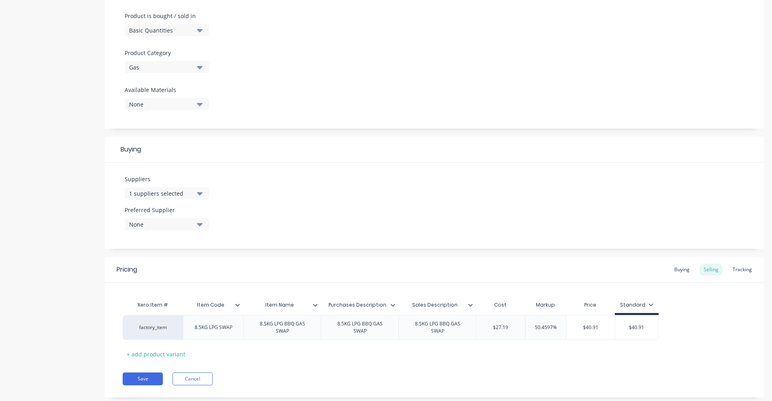
click at [200, 225] on icon "button" at bounding box center [200, 224] width 6 height 3
click at [195, 267] on div "Origin LPG" at bounding box center [189, 268] width 80 height 8
type textarea "x"
click at [336, 198] on div "Suppliers 1 suppliers selected ORIGIN Preferred Supplier Origin LPG Origin LPG" at bounding box center [433, 206] width 659 height 86
click at [676, 268] on div "Buying" at bounding box center [681, 270] width 23 height 12
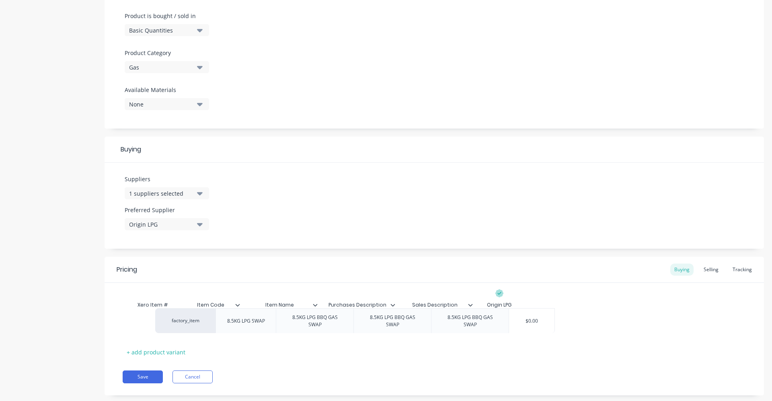
drag, startPoint x: 488, startPoint y: 329, endPoint x: 526, endPoint y: 321, distance: 38.7
click at [526, 323] on div "factory_item 8.5KG LPG SWAP 8.5KG LPG BBQ GAS SWAP 8.5KG LPG BBQ GAS SWAP 8.5KG…" at bounding box center [434, 325] width 623 height 25
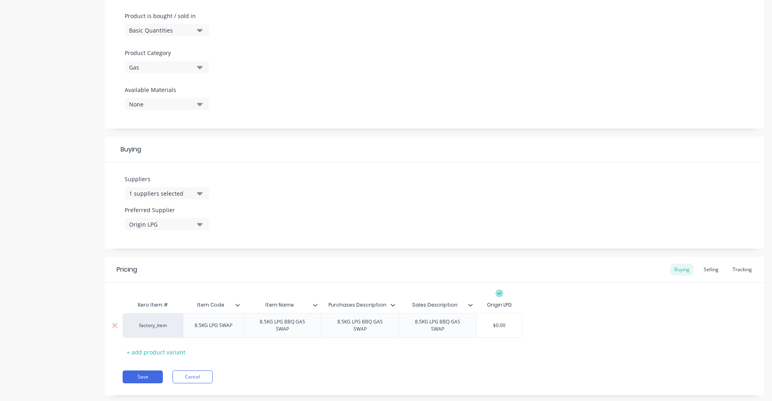
drag, startPoint x: 510, startPoint y: 323, endPoint x: 472, endPoint y: 319, distance: 37.6
click at [472, 319] on div "factory_item 8.5KG LPG SWAP 8.5KG LPG BBQ GAS SWAP 8.5KG LPG BBQ GAS SWAP 8.5KG…" at bounding box center [322, 325] width 399 height 25
type input "2"
type textarea "x"
type input "27"
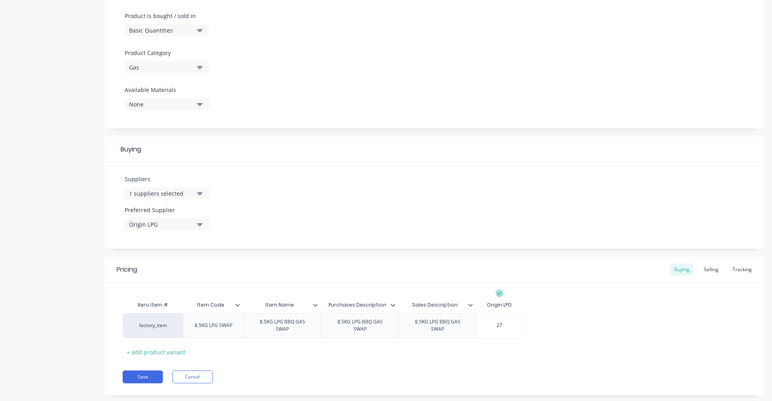
type textarea "x"
type input "27.1"
type textarea "x"
type input "27.19"
type textarea "x"
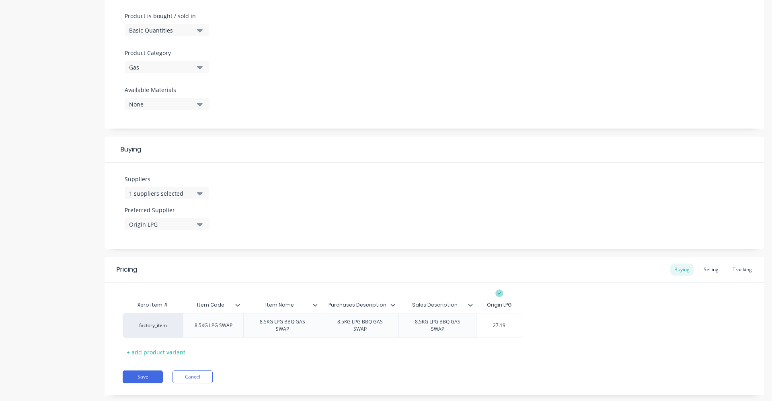
click at [561, 332] on div "factory_item 8.5KG LPG SWAP 8.5KG LPG BBQ GAS SWAP 8.5KG LPG BBQ GAS SWAP 8.5KG…" at bounding box center [434, 325] width 623 height 25
drag, startPoint x: 484, startPoint y: 325, endPoint x: 534, endPoint y: 323, distance: 50.7
click at [534, 323] on div "factory_item 8.5KG LPG SWAP 8.5KG LPG BBQ GAS SWAP 8.5KG LPG BBQ GAS SWAP 8.5KG…" at bounding box center [434, 325] width 623 height 25
type input "2"
type textarea "x"
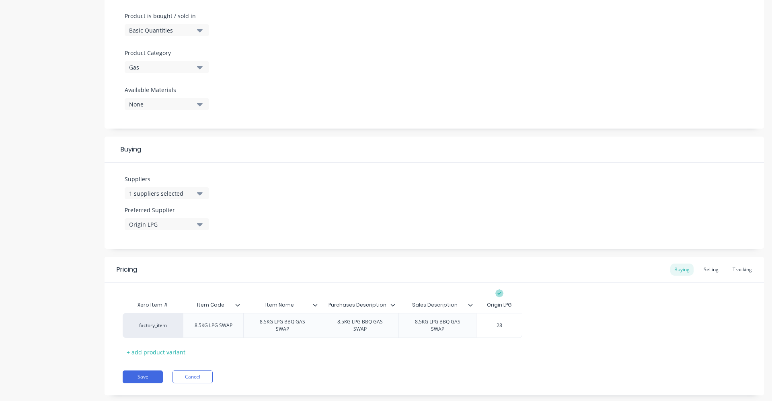
type input "28."
type textarea "x"
type input "28.01"
type textarea "x"
type input "28.01"
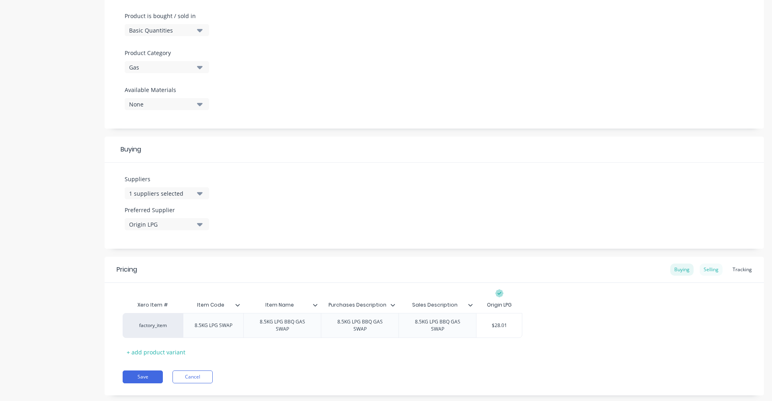
click at [709, 270] on div "Selling" at bounding box center [710, 270] width 23 height 12
click at [475, 324] on div "factory_item 8.5KG LPG SWAP 8.5KG LPG BBQ GAS SWAP 8.5KG LPG BBQ GAS SWAP 8.5KG…" at bounding box center [391, 327] width 536 height 25
type input "2"
type textarea "x"
type input "28."
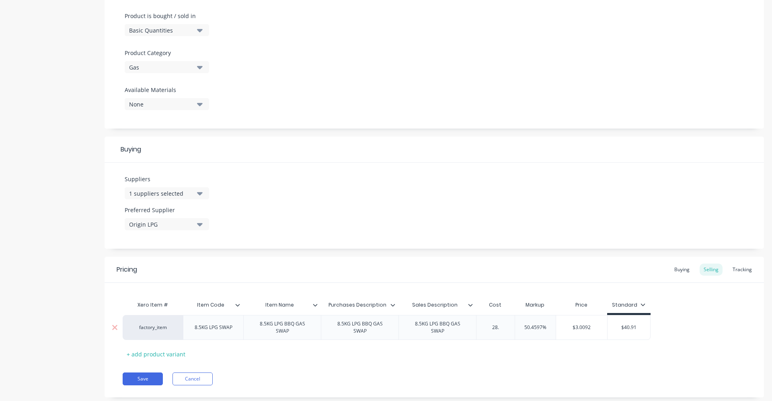
type textarea "x"
type input "28.01"
type textarea "x"
type input "28.01"
click at [546, 371] on div "Pricing Buying Selling Tracking Xero Item # Item Code Item Name Purchases Descr…" at bounding box center [433, 327] width 659 height 141
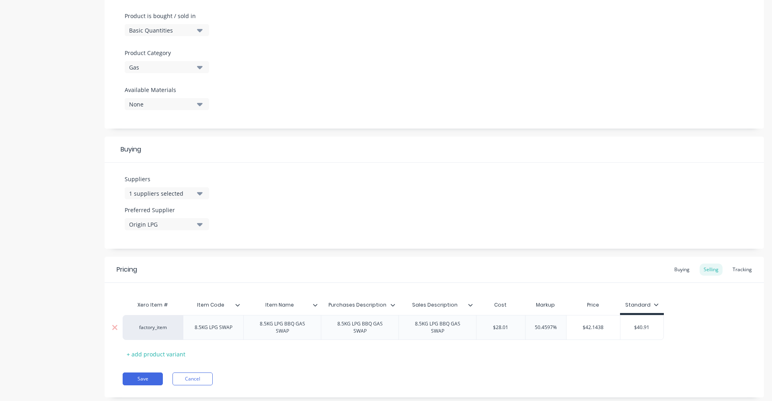
drag, startPoint x: 577, startPoint y: 326, endPoint x: 619, endPoint y: 326, distance: 42.2
click at [619, 326] on input "$42.1438" at bounding box center [593, 327] width 54 height 7
type input "4"
type textarea "x"
type input "40."
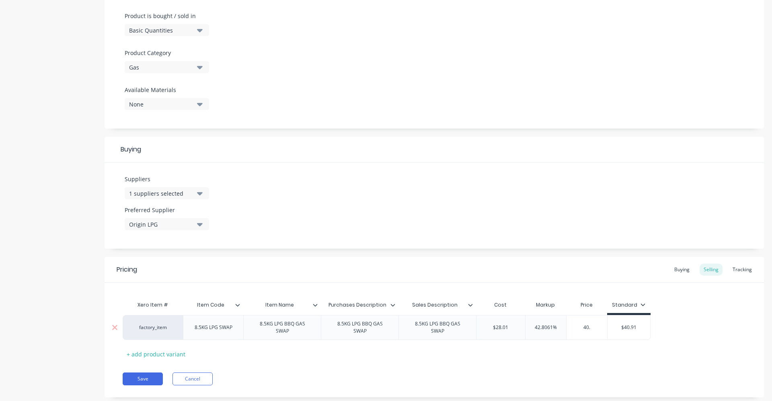
type textarea "x"
type input "40.91"
type textarea "x"
type input "40.91"
click at [569, 364] on div "Pricing Buying Selling Tracking Xero Item # Item Code Item Name Purchases Descr…" at bounding box center [433, 327] width 659 height 141
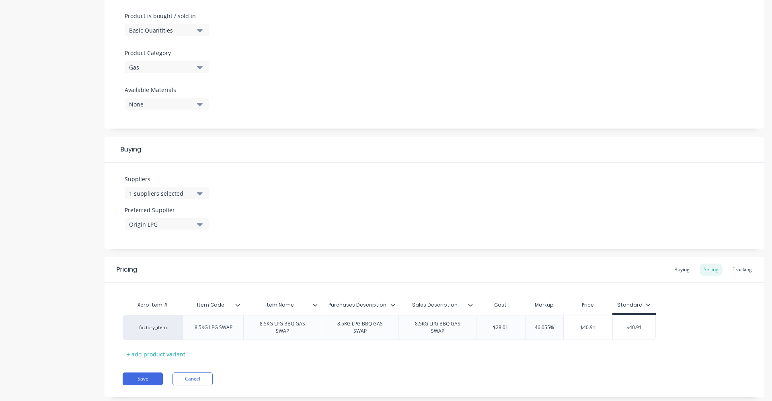
drag, startPoint x: 621, startPoint y: 327, endPoint x: 657, endPoint y: 323, distance: 36.8
click at [657, 323] on div "factory_item 8.5KG LPG SWAP 8.5KG LPG BBQ GAS SWAP 8.5KG LPG BBQ GAS SWAP 8.5KG…" at bounding box center [434, 327] width 623 height 25
type input "91"
type textarea "x"
type input "1"
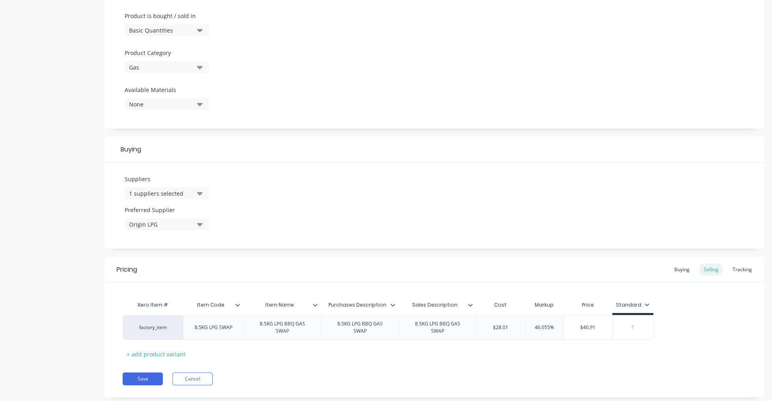
type textarea "x"
click at [671, 266] on div "Buying" at bounding box center [681, 270] width 23 height 12
click at [151, 377] on button "Save" at bounding box center [143, 376] width 40 height 13
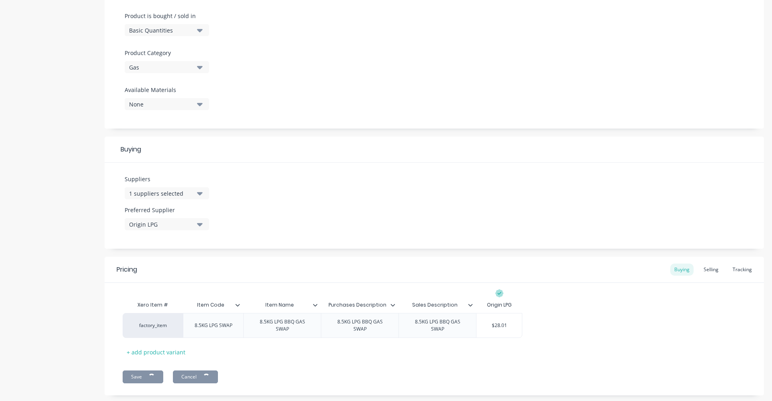
type textarea "x"
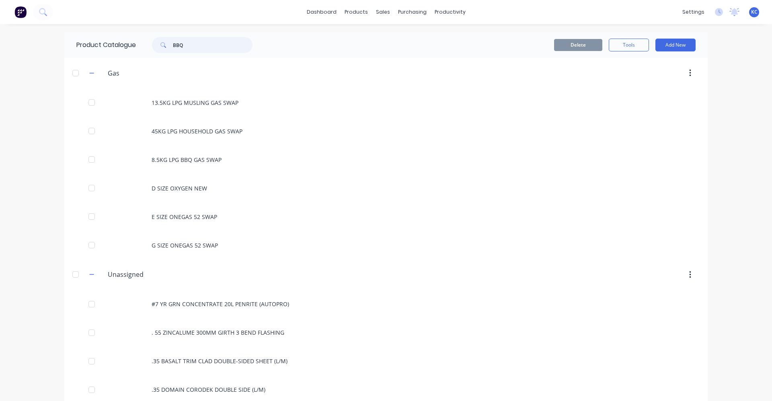
click at [205, 48] on input "BBQ" at bounding box center [213, 45] width 80 height 16
drag, startPoint x: 205, startPoint y: 46, endPoint x: 162, endPoint y: 47, distance: 43.0
click at [162, 47] on div "BBQ" at bounding box center [202, 45] width 100 height 16
type input "BBQ"
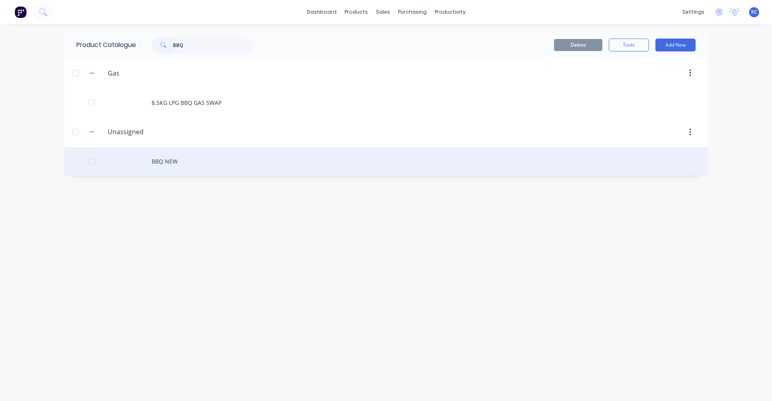
click at [193, 164] on div "BBQ NEW" at bounding box center [385, 161] width 643 height 29
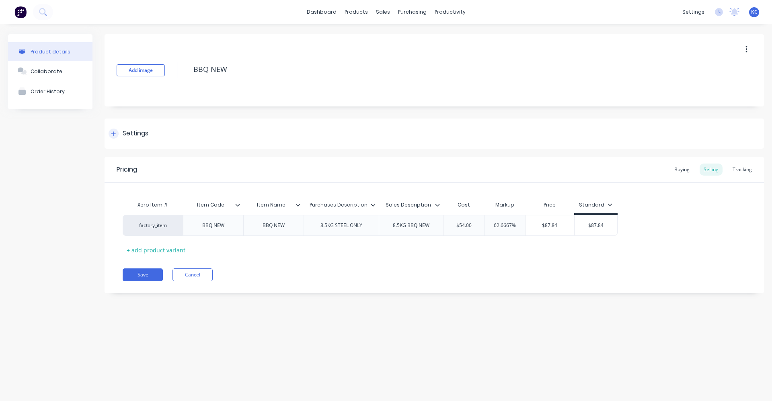
click at [142, 135] on div "Settings" at bounding box center [136, 134] width 26 height 10
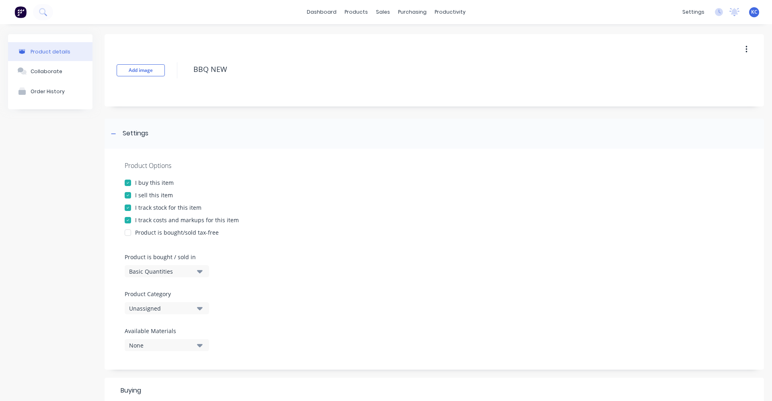
click at [199, 312] on icon "button" at bounding box center [200, 308] width 6 height 9
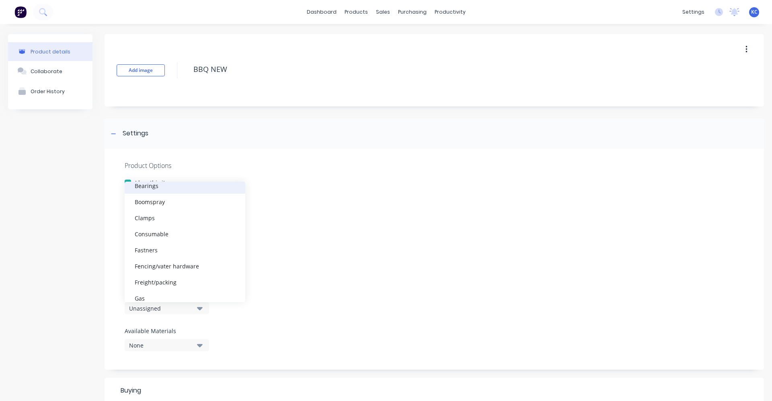
scroll to position [121, 0]
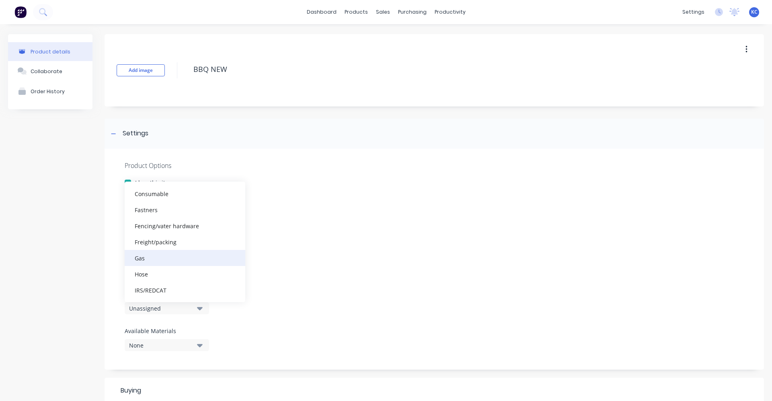
click at [191, 253] on div "Gas" at bounding box center [185, 258] width 121 height 16
type textarea "x"
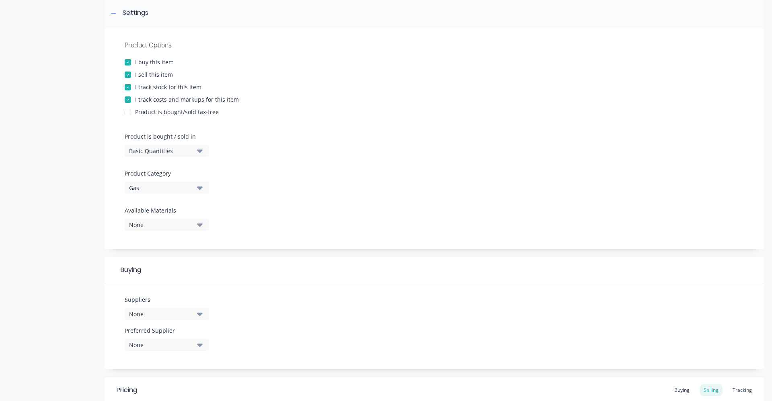
click at [200, 315] on icon "button" at bounding box center [200, 314] width 6 height 3
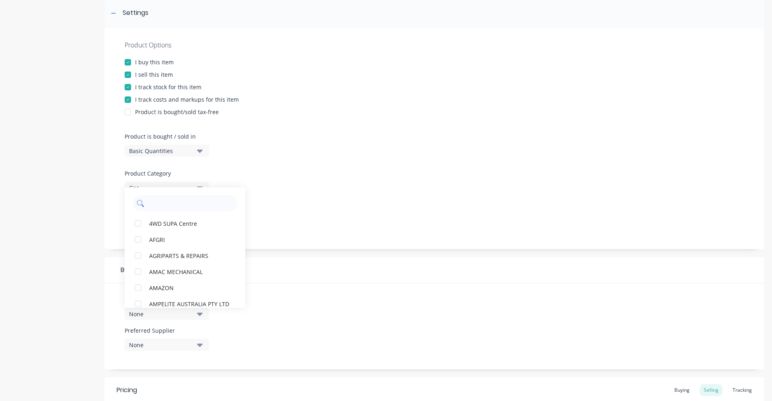
click at [189, 198] on input "text" at bounding box center [190, 203] width 85 height 16
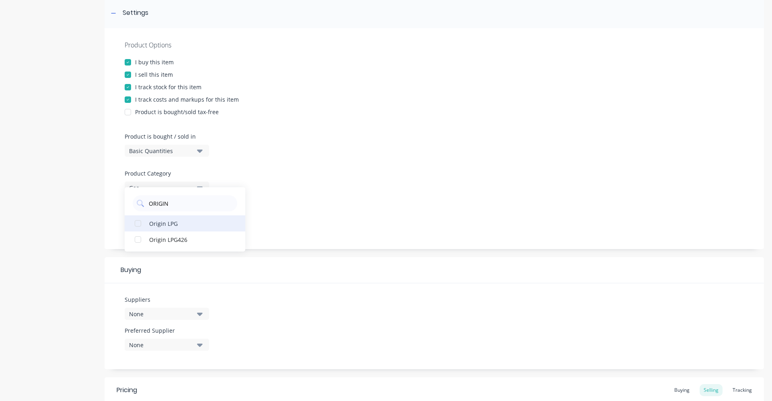
type input "ORIGIN"
click at [193, 226] on div "Origin LPG" at bounding box center [189, 223] width 80 height 8
click at [322, 190] on div "Product Options I buy this item I sell this item I track stock for this item I …" at bounding box center [433, 138] width 659 height 221
click at [195, 222] on button "None" at bounding box center [167, 225] width 84 height 12
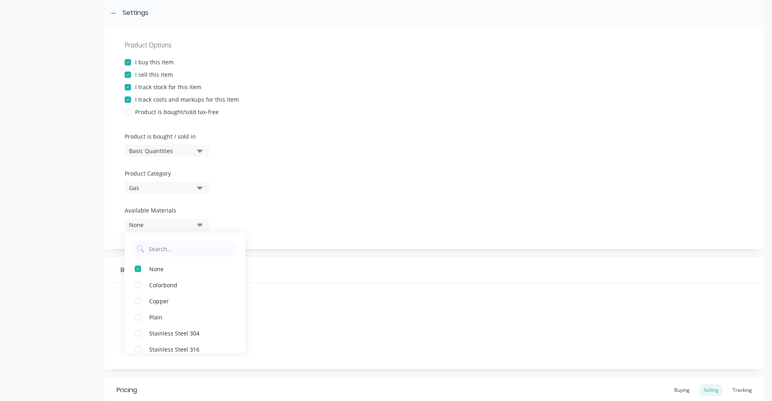
click at [276, 197] on div "Product Options I buy this item I sell this item I track stock for this item I …" at bounding box center [433, 138] width 659 height 221
click at [198, 313] on icon "button" at bounding box center [200, 314] width 6 height 3
click at [300, 303] on div "Suppliers 1 suppliers selected ORIGIN Origin LPG Origin LPG426 Preferred Suppli…" at bounding box center [433, 326] width 659 height 86
click at [199, 344] on icon "button" at bounding box center [200, 345] width 6 height 3
click at [201, 332] on button "Origin LPG" at bounding box center [185, 327] width 121 height 16
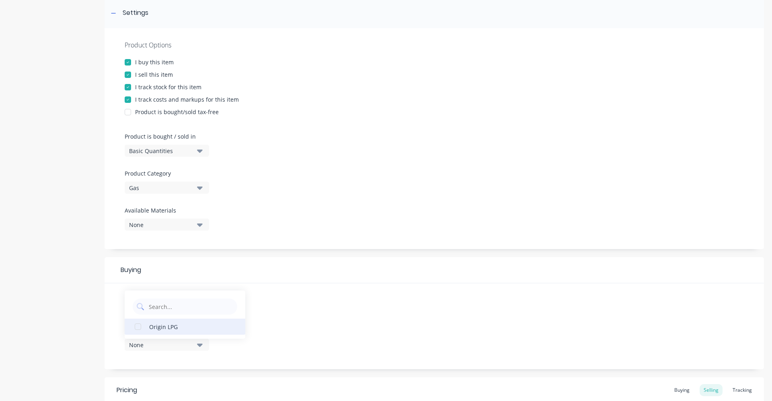
type textarea "x"
drag, startPoint x: 336, startPoint y: 300, endPoint x: 338, endPoint y: 296, distance: 4.3
click at [337, 299] on div "Suppliers 1 suppliers selected ORIGIN Preferred Supplier Origin LPG Origin LPG" at bounding box center [433, 326] width 659 height 86
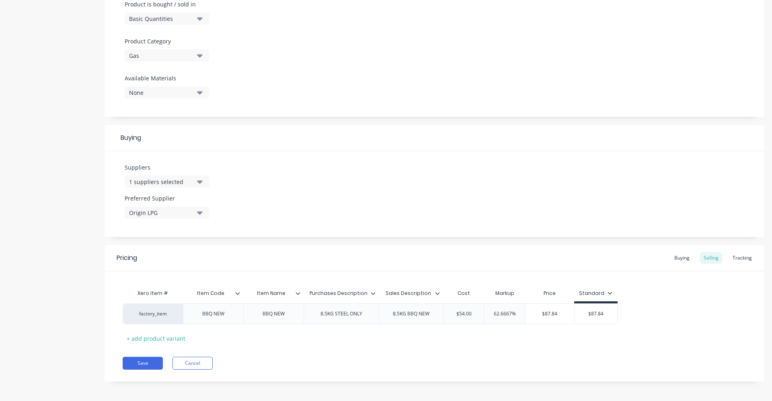
scroll to position [256, 0]
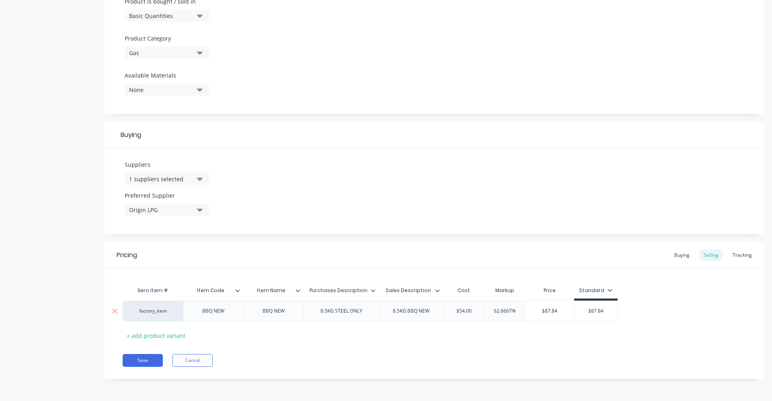
drag, startPoint x: 582, startPoint y: 313, endPoint x: 612, endPoint y: 309, distance: 30.9
click at [612, 309] on input "$87.84" at bounding box center [595, 310] width 43 height 7
type input "0"
type textarea "x"
type input "0"
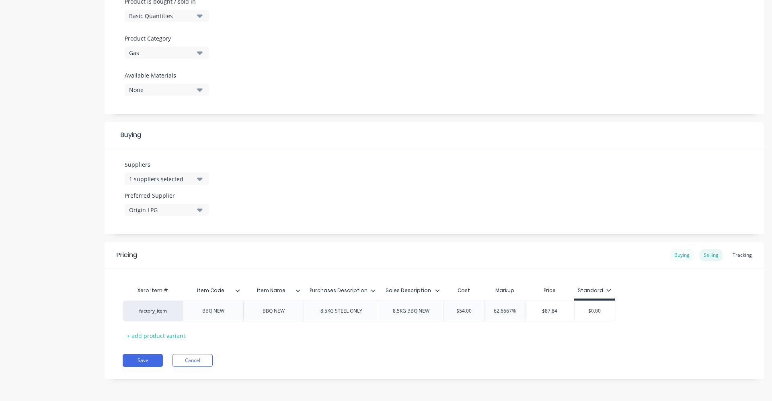
click at [676, 256] on div "Buying" at bounding box center [681, 255] width 23 height 12
drag, startPoint x: 479, startPoint y: 312, endPoint x: 497, endPoint y: 309, distance: 18.3
click at [494, 312] on div "factory_item BBQ NEW BBQ NEW 8.5KG STEEL ONLY 8.5KG BBQ NEW $0.00 $0.00" at bounding box center [434, 311] width 623 height 21
type input "5"
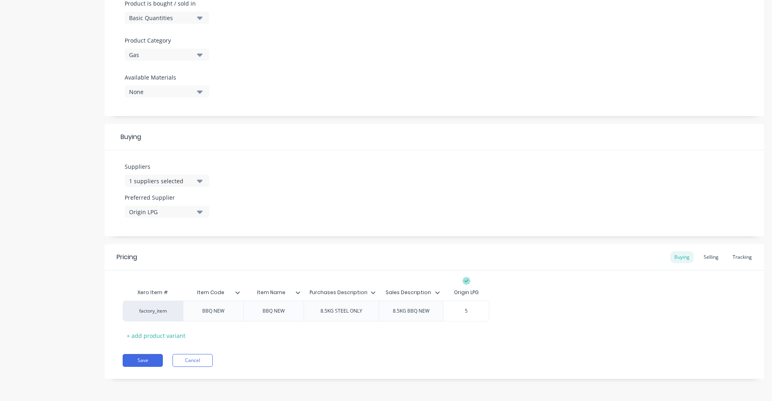
type textarea "x"
type input "54"
type textarea "x"
type input "54"
click at [351, 357] on div "Save Cancel" at bounding box center [443, 360] width 641 height 13
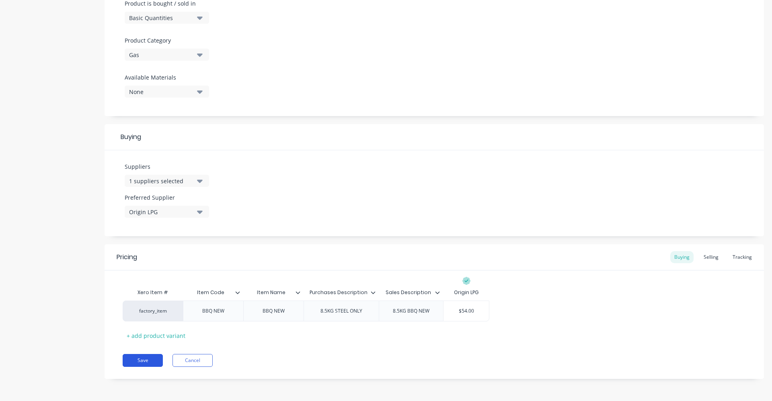
click at [148, 360] on button "Save" at bounding box center [143, 360] width 40 height 13
type textarea "x"
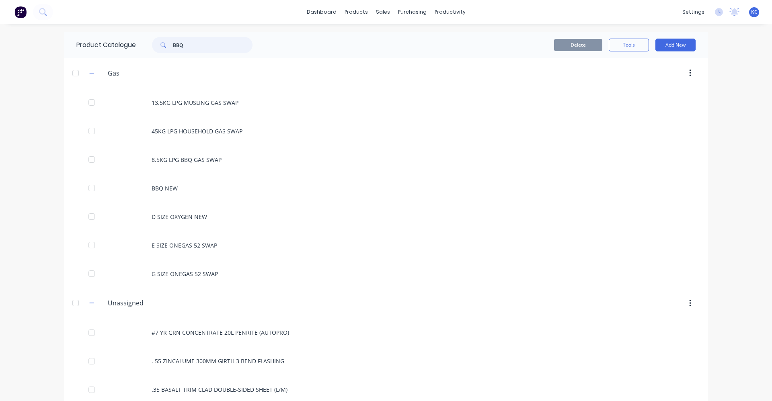
drag, startPoint x: 188, startPoint y: 41, endPoint x: 147, endPoint y: 44, distance: 41.5
click at [147, 44] on div "BBQ" at bounding box center [198, 45] width 108 height 16
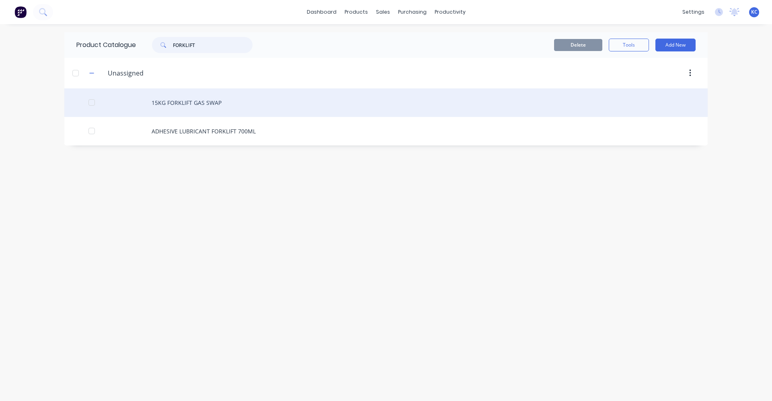
type input "FORKLIFT"
click at [211, 101] on div "15KG FORKLIFT GAS SWAP" at bounding box center [385, 102] width 643 height 29
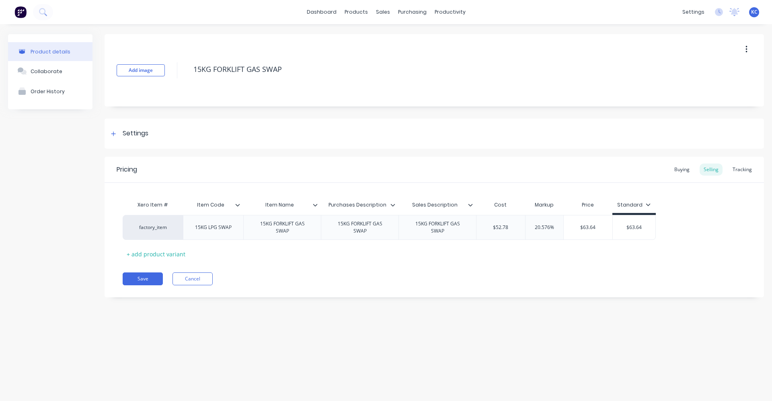
type textarea "x"
drag, startPoint x: 485, startPoint y: 227, endPoint x: 521, endPoint y: 227, distance: 35.8
click at [521, 227] on input "$52.78" at bounding box center [500, 227] width 49 height 7
type input "5"
type textarea "x"
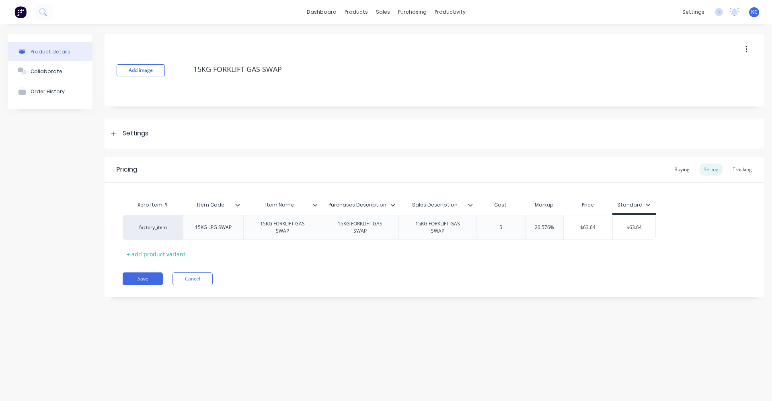
type input "54"
type textarea "x"
type input "54.23"
type textarea "x"
type input "54.238"
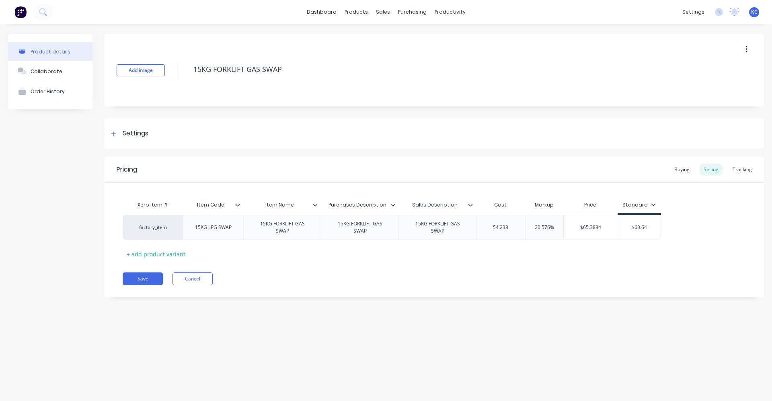
type textarea "x"
type input "54.23"
type textarea "x"
type input "54.2"
type textarea "x"
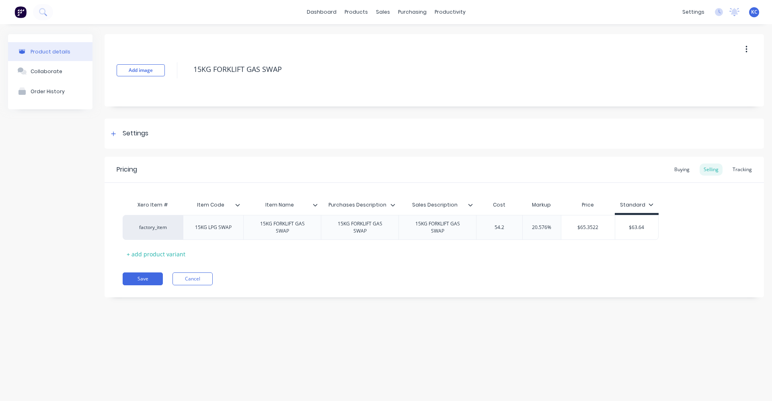
type input "54.28"
type textarea "x"
type input "54.28"
click at [502, 259] on div "Xero Item # Item Code Item Name Purchases Description Sales Description Cost Ma…" at bounding box center [434, 228] width 623 height 63
click at [692, 166] on div "Buying" at bounding box center [681, 170] width 23 height 12
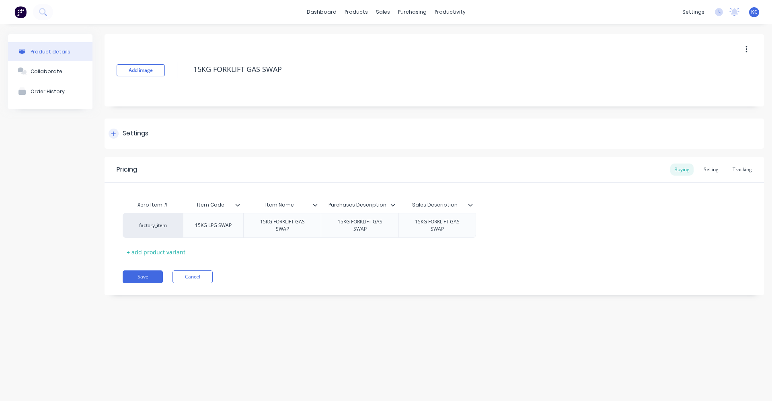
click at [142, 131] on div "Settings" at bounding box center [136, 134] width 26 height 10
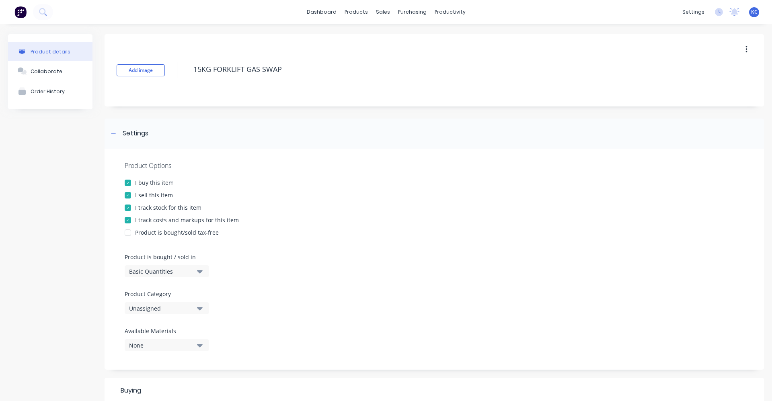
click at [199, 307] on icon "button" at bounding box center [200, 308] width 6 height 3
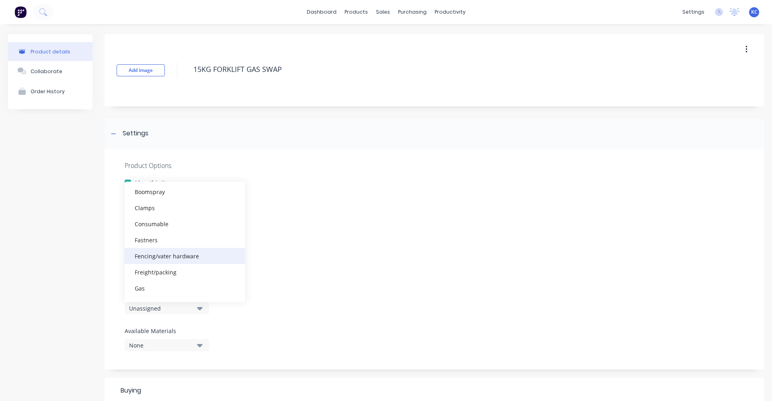
scroll to position [121, 0]
click at [185, 260] on div "Gas" at bounding box center [185, 258] width 121 height 16
type textarea "x"
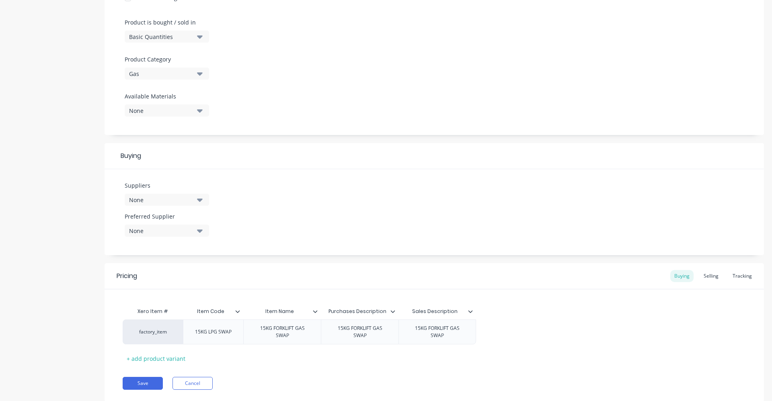
scroll to position [241, 0]
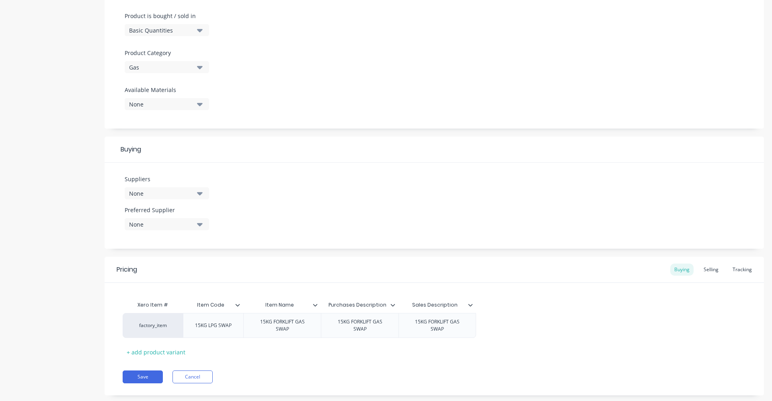
click at [201, 192] on icon "button" at bounding box center [200, 193] width 6 height 9
click at [193, 211] on input "text" at bounding box center [190, 217] width 85 height 16
type input "ORIGIN"
click at [179, 233] on button "Origin LPG" at bounding box center [185, 237] width 121 height 16
click at [287, 207] on div "Suppliers 1 suppliers selected ORIGIN Origin LPG Origin LPG426 Preferred Suppli…" at bounding box center [433, 206] width 659 height 86
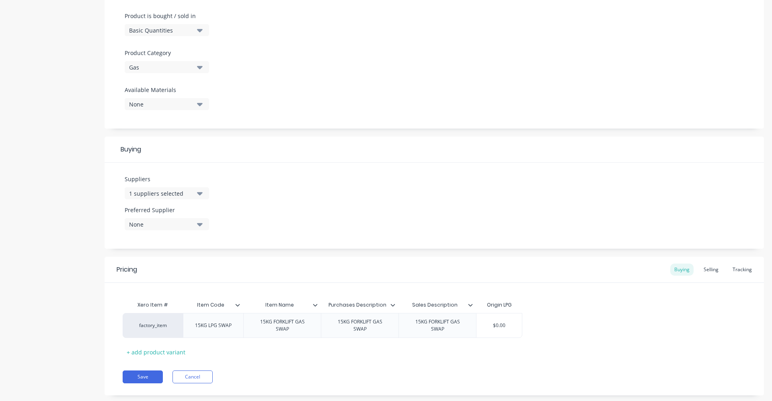
click at [202, 227] on icon "button" at bounding box center [200, 224] width 6 height 9
click at [190, 270] on div "Origin LPG" at bounding box center [189, 268] width 80 height 8
type textarea "x"
click at [283, 206] on div "Suppliers 1 suppliers selected ORIGIN Preferred Supplier Origin LPG Origin LPG" at bounding box center [433, 206] width 659 height 86
drag, startPoint x: 489, startPoint y: 323, endPoint x: 522, endPoint y: 322, distance: 32.6
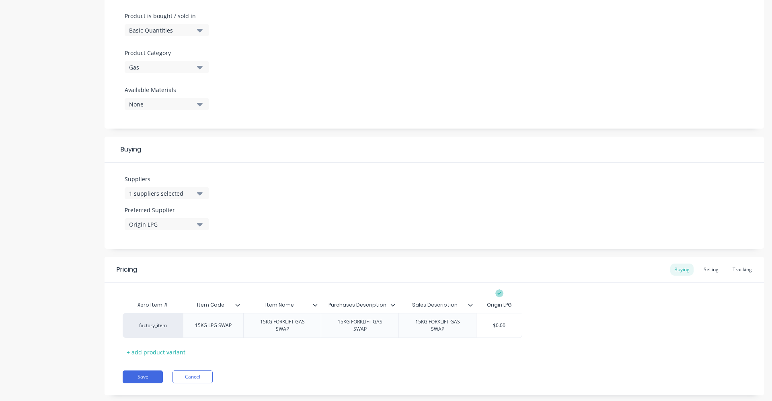
click at [522, 322] on div "factory_item 15KG LPG SWAP 15KG FORKLIFT GAS SWAP 15KG FORKLIFT GAS SWAP 15KG F…" at bounding box center [434, 325] width 623 height 25
type input "00"
type textarea "x"
type input "0"
type textarea "x"
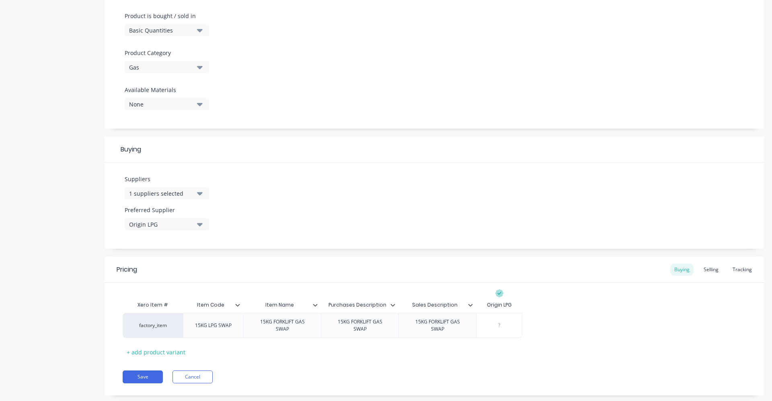
type textarea "x"
type input "5"
type textarea "x"
type input "54."
type textarea "x"
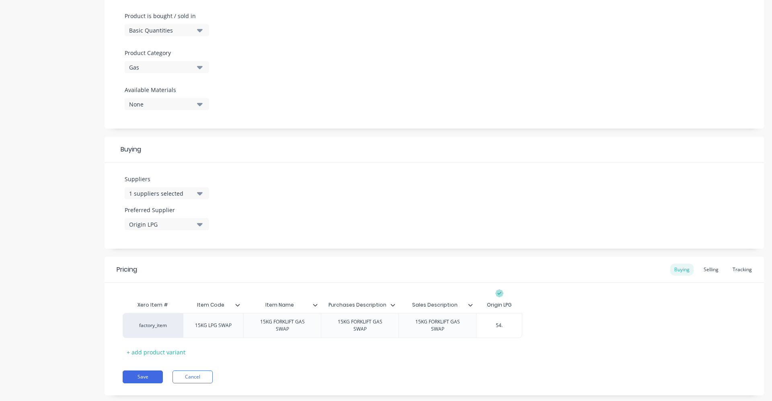
type input "54.2"
type textarea "x"
type input "54.28"
type textarea "x"
type input "54.28"
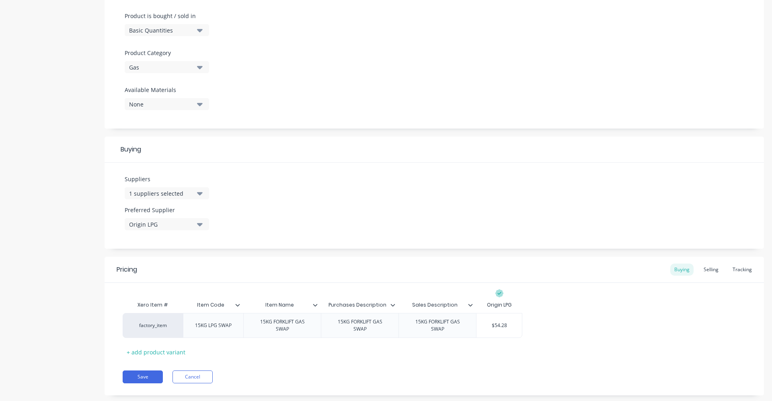
click at [543, 336] on div "factory_item 15KG LPG SWAP 15KG FORKLIFT GAS SWAP 15KG FORKLIFT GAS SWAP 15KG F…" at bounding box center [434, 325] width 623 height 25
click at [703, 270] on div "Selling" at bounding box center [710, 270] width 23 height 12
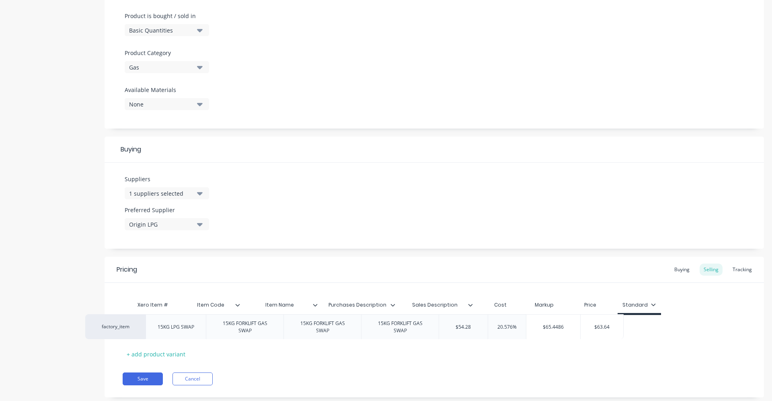
drag, startPoint x: 610, startPoint y: 332, endPoint x: 570, endPoint y: 329, distance: 40.2
click at [570, 329] on div "factory_item 15KG LPG SWAP 15KG FORKLIFT GAS SWAP 15KG FORKLIFT GAS SWAP 15KG F…" at bounding box center [434, 327] width 623 height 25
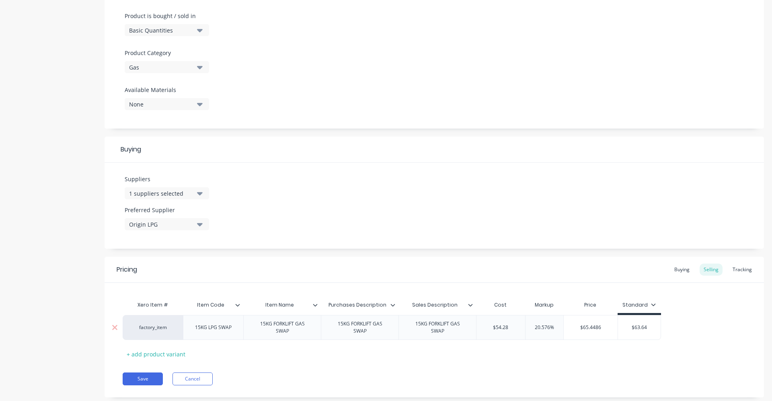
drag, startPoint x: 577, startPoint y: 326, endPoint x: 642, endPoint y: 329, distance: 64.7
click at [642, 329] on div "factory_item 15KG LPG SWAP 15KG FORKLIFT GAS SWAP 15KG FORKLIFT GAS SWAP 15KG F…" at bounding box center [392, 327] width 538 height 25
type input "6"
type textarea "x"
type input "63"
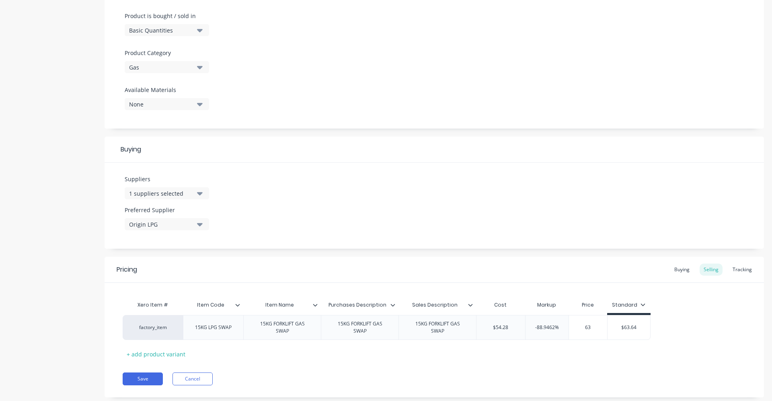
type textarea "x"
type input "63.6"
type textarea "x"
type input "63.64"
type textarea "x"
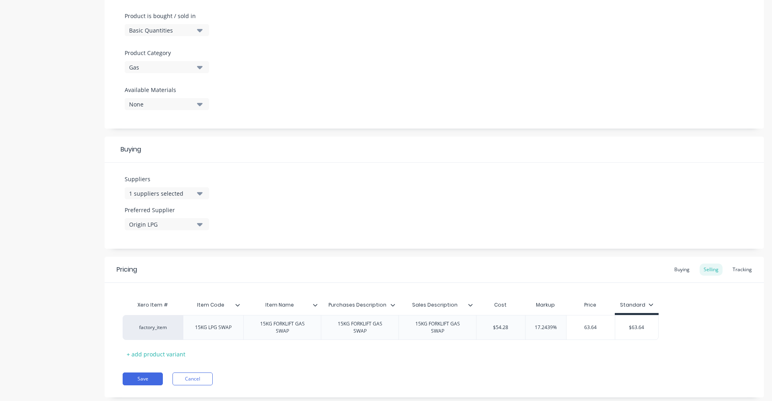
type input "63.64"
click at [712, 342] on div "Xero Item # Item Code Item Name Purchases Description Sales Description Cost Ma…" at bounding box center [434, 328] width 623 height 63
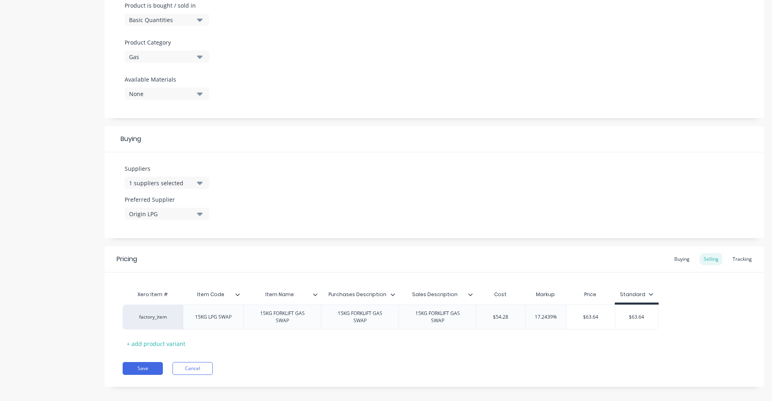
scroll to position [260, 0]
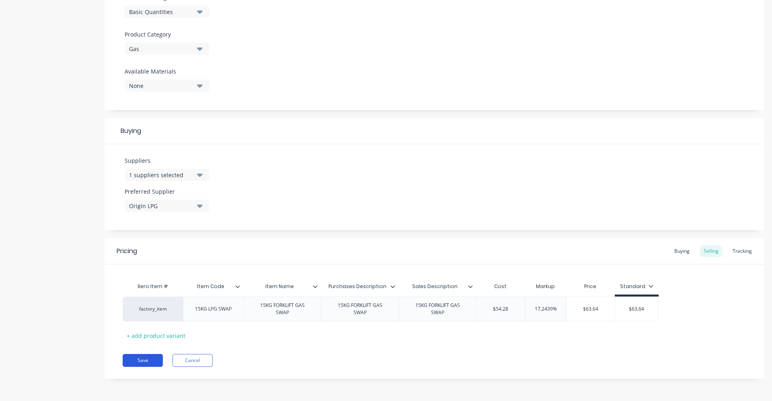
click at [151, 361] on button "Save" at bounding box center [143, 360] width 40 height 13
type textarea "x"
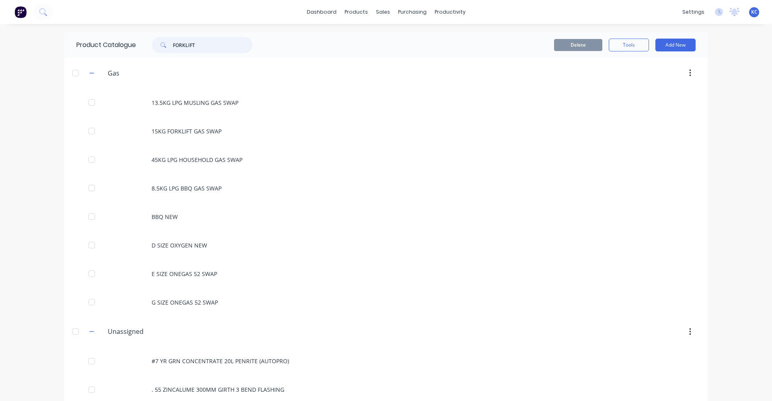
drag, startPoint x: 202, startPoint y: 44, endPoint x: 157, endPoint y: 47, distance: 45.1
click at [157, 47] on div "FORKLIFT" at bounding box center [202, 45] width 100 height 16
type input "D SIZE"
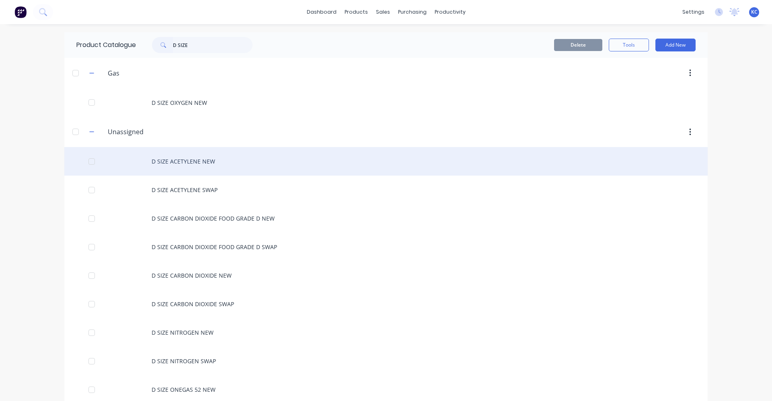
click at [213, 159] on div "D SIZE ACETYLENE NEW" at bounding box center [385, 161] width 643 height 29
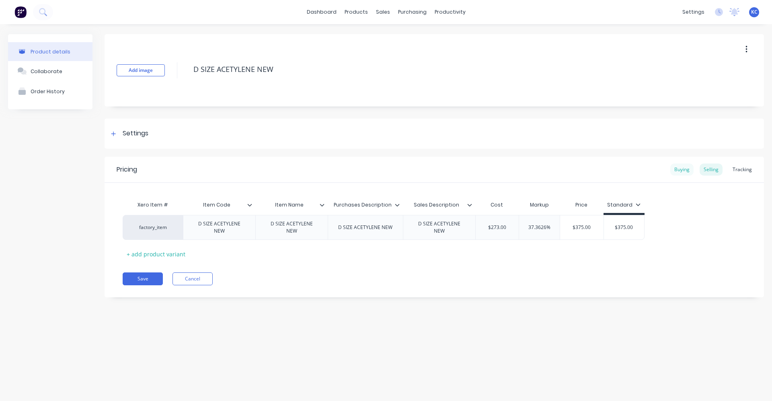
click at [681, 172] on div "Buying" at bounding box center [681, 170] width 23 height 12
click at [145, 132] on div "Settings" at bounding box center [136, 134] width 26 height 10
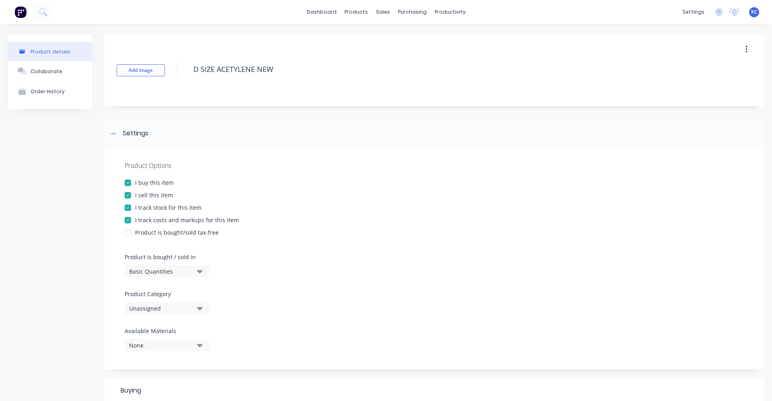
click at [203, 309] on button "Unassigned" at bounding box center [167, 308] width 84 height 12
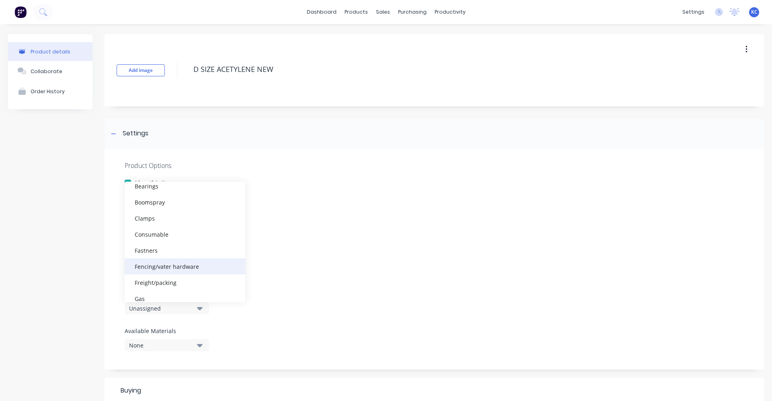
scroll to position [80, 0]
click at [177, 295] on div "Gas" at bounding box center [185, 298] width 121 height 16
type textarea "x"
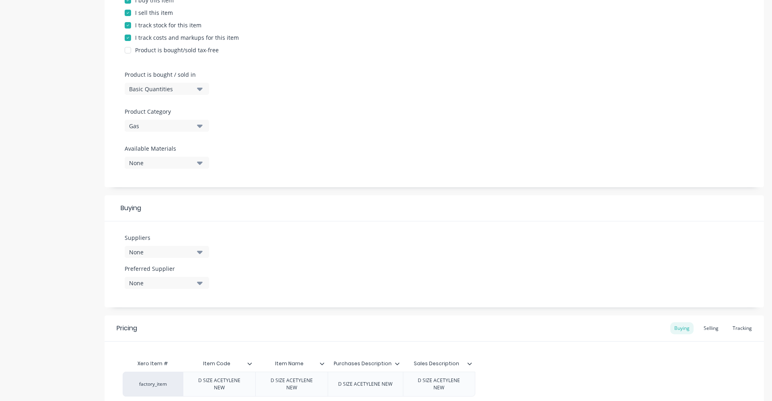
scroll to position [201, 0]
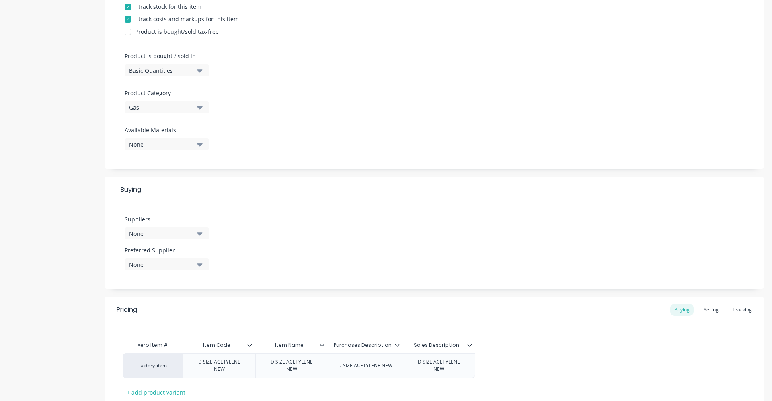
click at [199, 236] on icon "button" at bounding box center [200, 233] width 6 height 9
click at [168, 258] on input "text" at bounding box center [190, 258] width 85 height 16
type input "ONEGAS"
click at [193, 275] on div "ONEGAS [GEOGRAPHIC_DATA]" at bounding box center [189, 277] width 80 height 8
click at [309, 243] on div "Suppliers 1 suppliers selected ONEGAS ONEGAS AUSTRALIA Preferred Supplier None" at bounding box center [433, 246] width 659 height 86
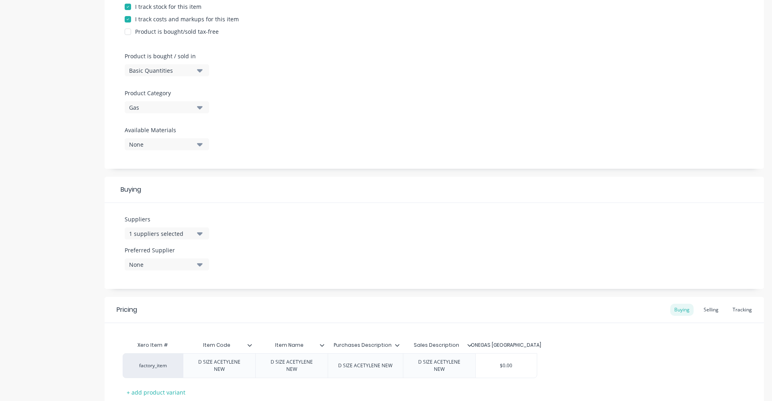
click at [203, 265] on button "None" at bounding box center [167, 264] width 84 height 12
click at [195, 310] on div "ONEGAS [GEOGRAPHIC_DATA]" at bounding box center [189, 308] width 80 height 8
type textarea "x"
click at [273, 255] on div "Suppliers 1 suppliers selected ONEGAS Preferred Supplier [GEOGRAPHIC_DATA]" at bounding box center [433, 246] width 659 height 86
click at [536, 368] on div "factory_item D SIZE ACETYLENE NEW D SIZE ACETYLENE NEW D SIZE ACETYLENE NEW D S…" at bounding box center [434, 365] width 623 height 25
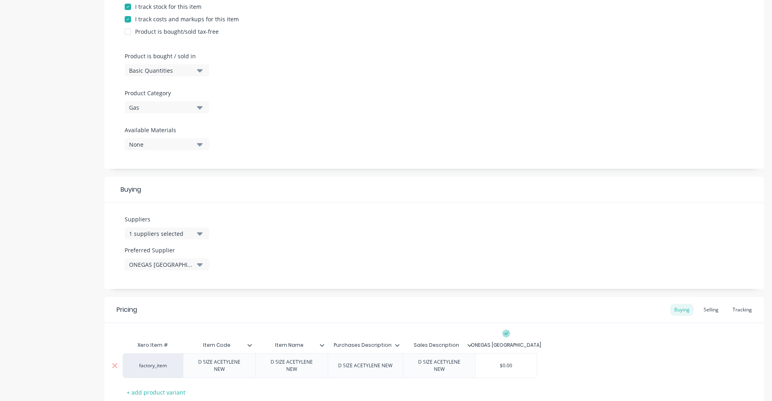
drag, startPoint x: 506, startPoint y: 369, endPoint x: 476, endPoint y: 369, distance: 29.7
click at [476, 369] on div "$0.00 $0.00" at bounding box center [505, 366] width 61 height 20
type input "2"
type textarea "x"
type input "27"
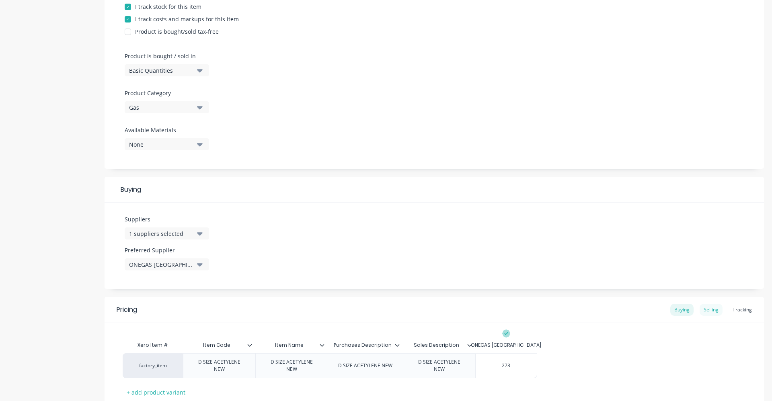
click at [710, 310] on div "Selling" at bounding box center [710, 310] width 23 height 12
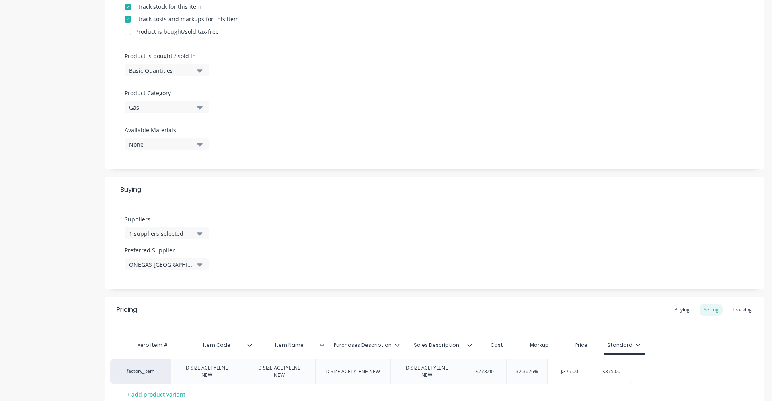
drag, startPoint x: 590, startPoint y: 363, endPoint x: 576, endPoint y: 369, distance: 15.7
click at [576, 369] on div "factory_item D SIZE ACETYLENE NEW D SIZE ACETYLENE NEW D SIZE ACETYLENE NEW D S…" at bounding box center [434, 367] width 623 height 25
drag, startPoint x: 593, startPoint y: 366, endPoint x: 566, endPoint y: 369, distance: 27.9
click at [566, 369] on input "$375.00" at bounding box center [581, 367] width 43 height 7
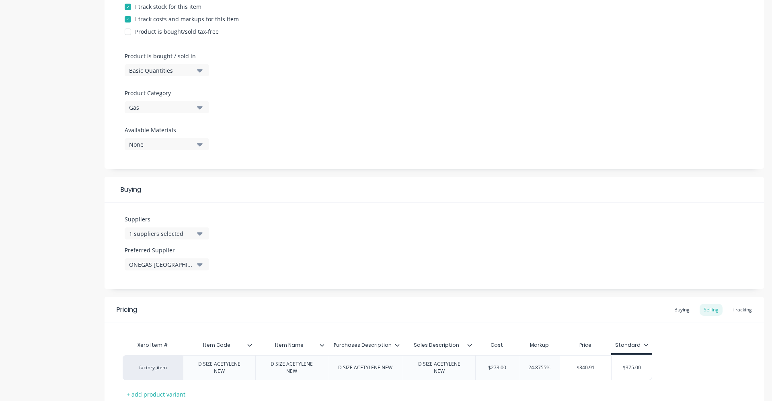
click at [703, 353] on div "Xero Item # Item Code Item Name Purchases Description Sales Description Cost Ma…" at bounding box center [434, 368] width 623 height 63
drag, startPoint x: 642, startPoint y: 369, endPoint x: 621, endPoint y: 369, distance: 20.5
click at [621, 369] on input "$375.00" at bounding box center [631, 367] width 40 height 7
click at [701, 376] on div "factory_item D SIZE ACETYLENE NEW D SIZE ACETYLENE NEW D SIZE ACETYLENE NEW D S…" at bounding box center [434, 367] width 623 height 25
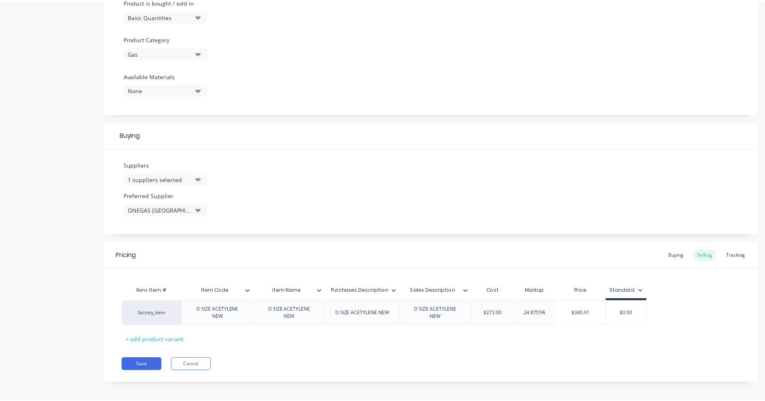
scroll to position [260, 0]
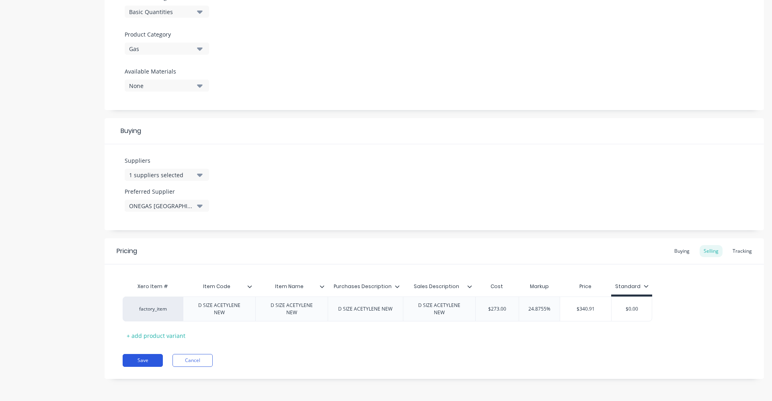
click at [146, 357] on button "Save" at bounding box center [143, 360] width 40 height 13
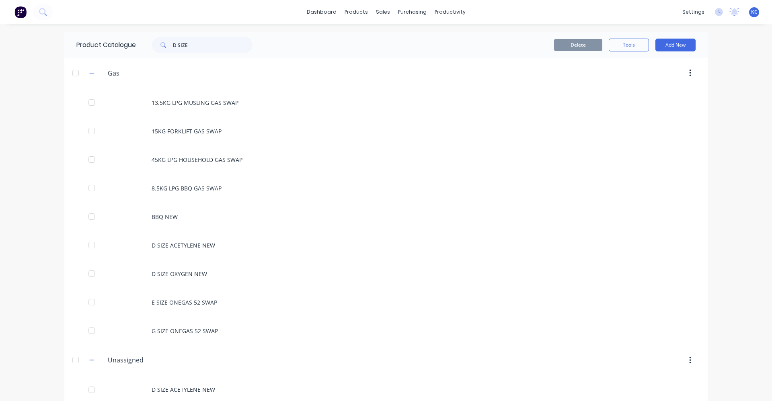
click at [356, 9] on div "products" at bounding box center [355, 12] width 31 height 12
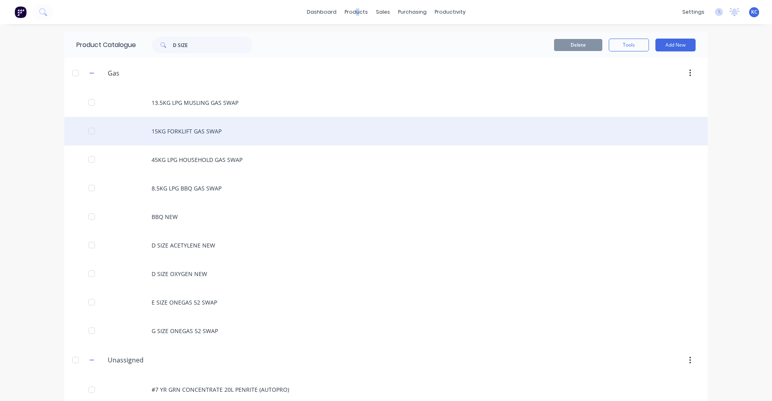
drag, startPoint x: 355, startPoint y: 2, endPoint x: 328, endPoint y: 143, distance: 144.5
click at [328, 143] on div "15KG FORKLIFT GAS SWAP" at bounding box center [385, 131] width 643 height 29
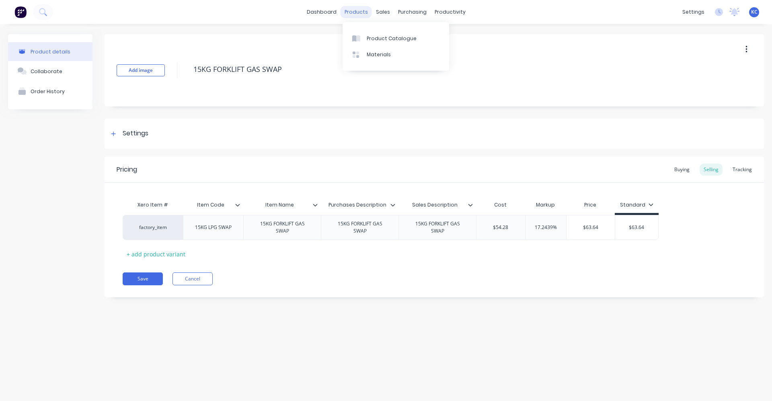
click at [359, 15] on div "products" at bounding box center [355, 12] width 31 height 12
click at [392, 39] on div at bounding box center [387, 38] width 12 height 7
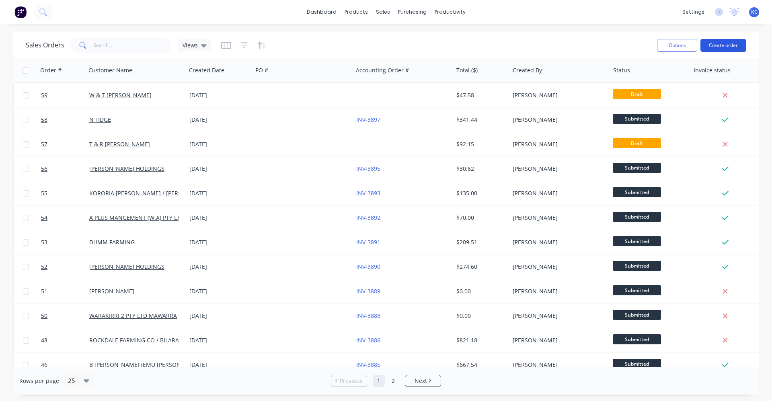
click at [727, 45] on button "Create order" at bounding box center [723, 45] width 46 height 13
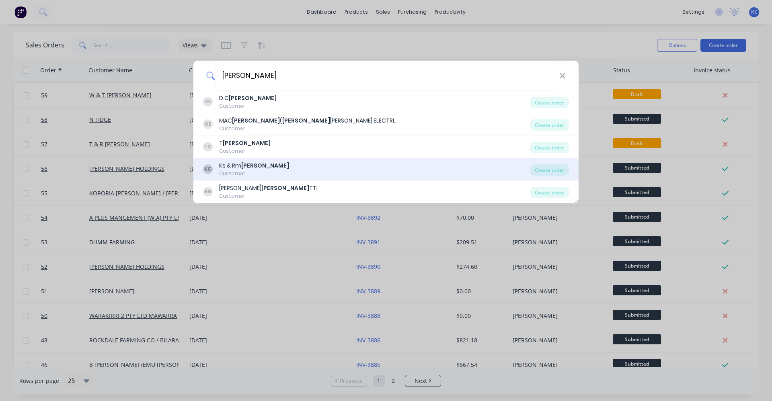
click at [277, 163] on div "KC Ks & [PERSON_NAME] Customer" at bounding box center [366, 170] width 327 height 16
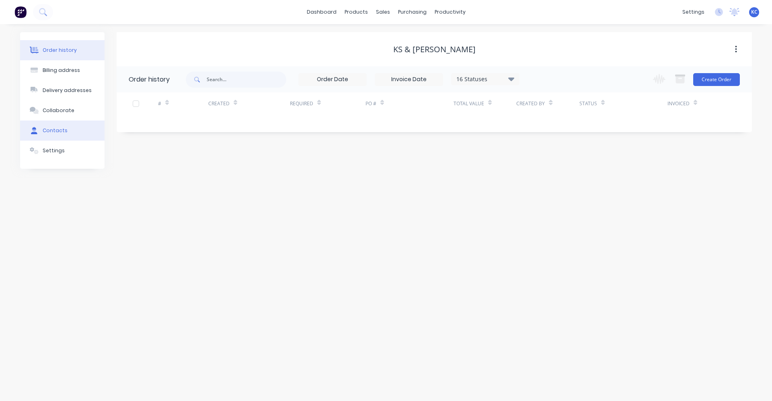
click at [66, 127] on button "Contacts" at bounding box center [62, 131] width 84 height 20
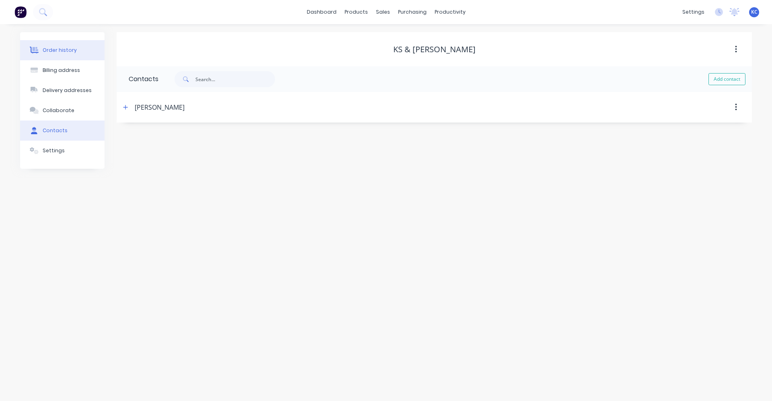
click at [64, 50] on div "Order history" at bounding box center [60, 50] width 34 height 7
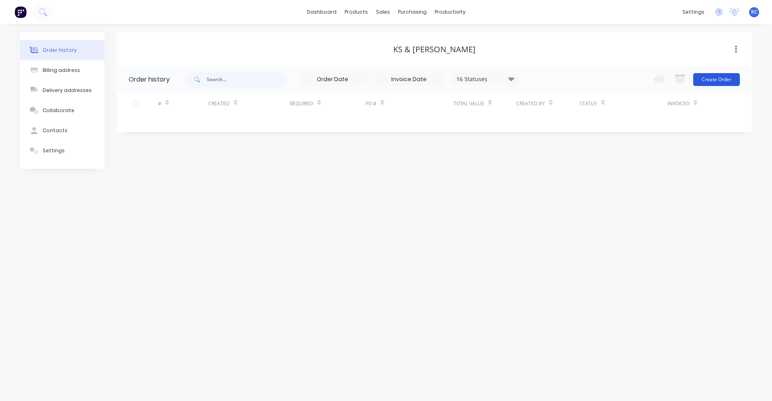
click at [714, 81] on button "Create Order" at bounding box center [716, 79] width 47 height 13
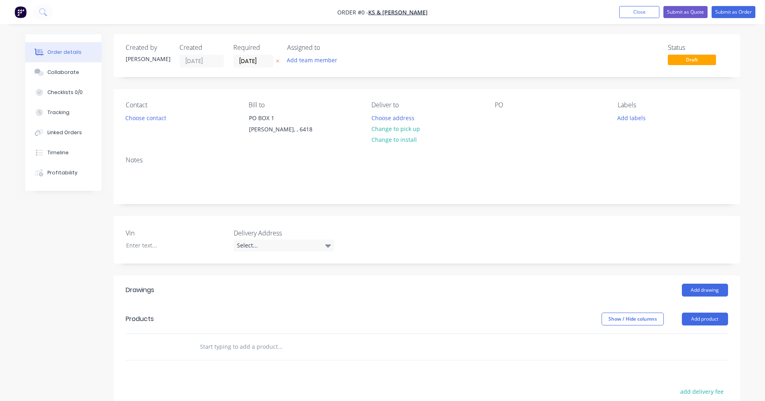
click at [218, 348] on input "text" at bounding box center [280, 347] width 161 height 16
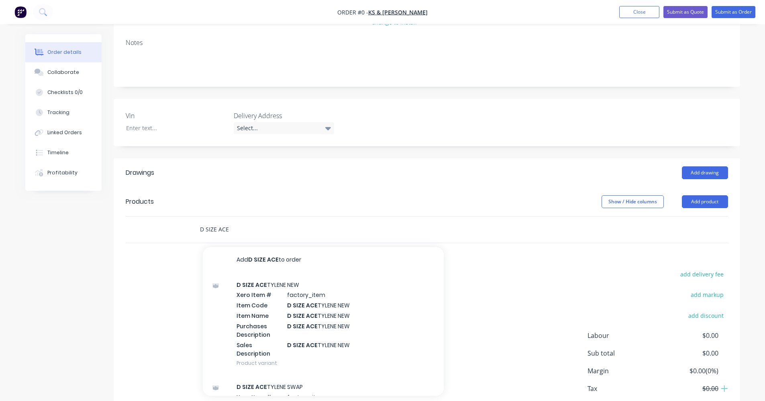
scroll to position [121, 0]
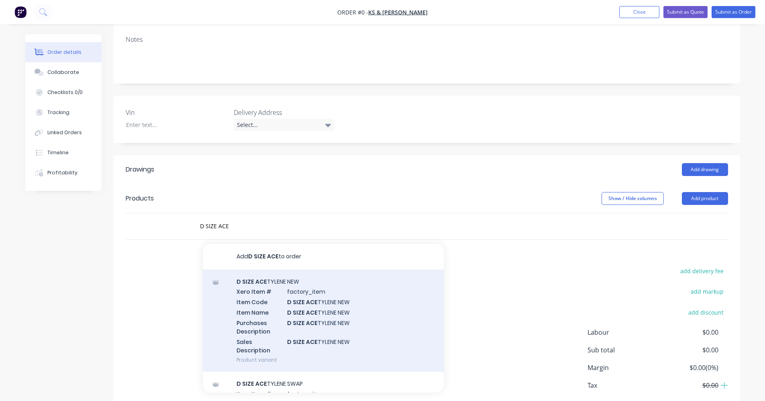
click at [329, 322] on div "D SIZE ACE TYLENE NEW Xero Item # factory_item Item Code D SIZE ACE TYLENE NEW …" at bounding box center [323, 321] width 241 height 102
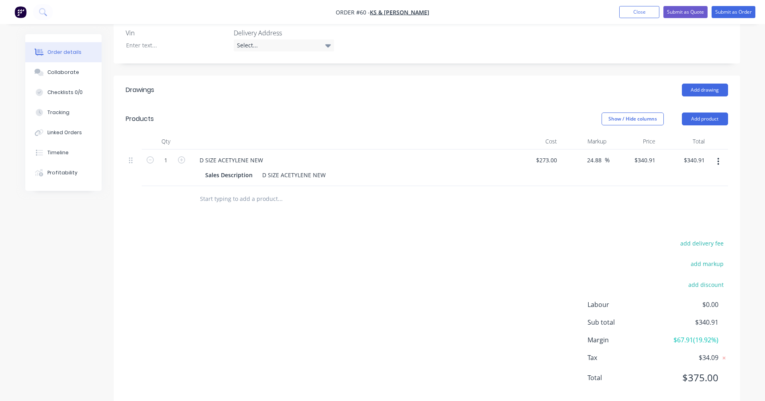
scroll to position [216, 0]
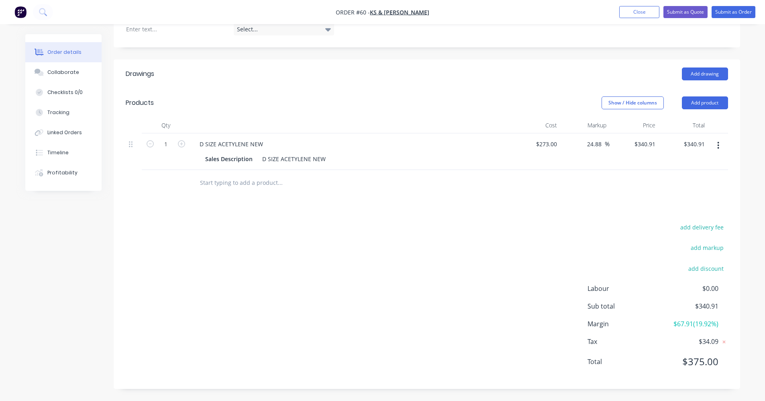
click at [718, 147] on icon "button" at bounding box center [719, 145] width 2 height 7
click at [708, 167] on div "Edit" at bounding box center [690, 167] width 62 height 12
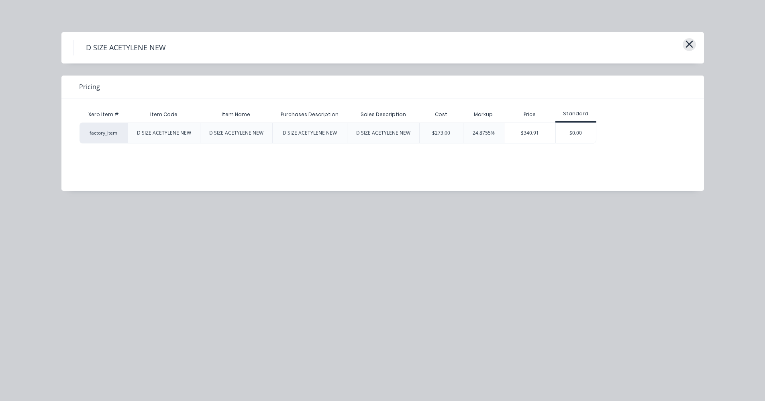
click at [691, 43] on icon "button" at bounding box center [689, 44] width 7 height 7
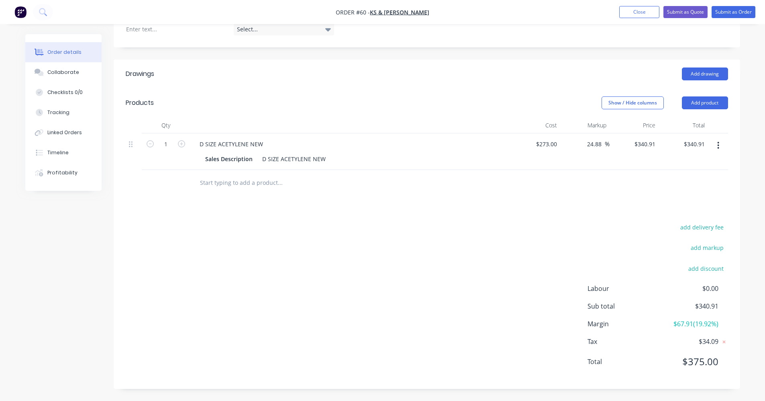
click at [718, 143] on icon "button" at bounding box center [719, 145] width 2 height 9
click at [702, 214] on div "Delete" at bounding box center [690, 215] width 62 height 12
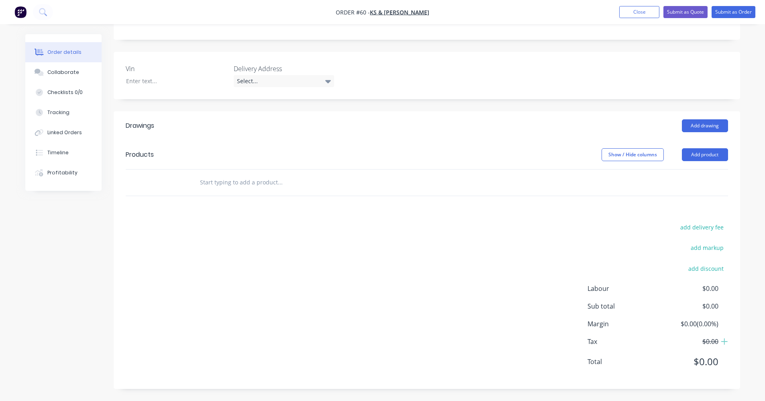
scroll to position [164, 0]
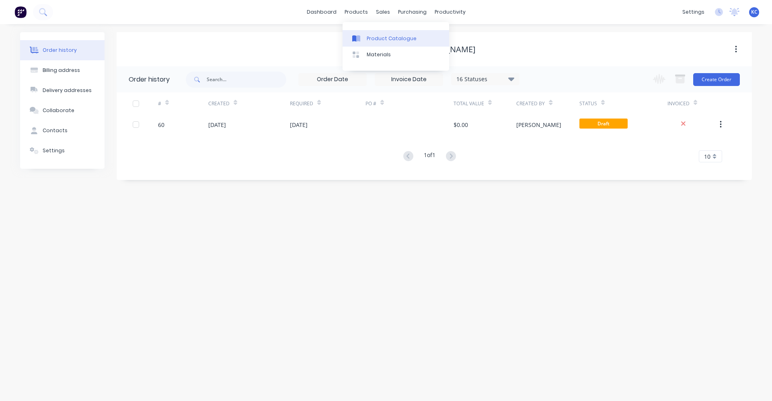
click at [372, 38] on div "Product Catalogue" at bounding box center [391, 38] width 50 height 7
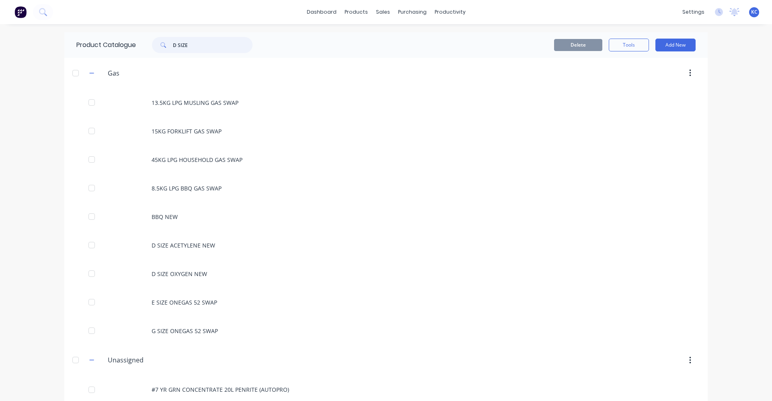
drag, startPoint x: 205, startPoint y: 47, endPoint x: 445, endPoint y: 0, distance: 244.8
click at [127, 43] on div "Product Catalogue D SIZE" at bounding box center [168, 45] width 208 height 26
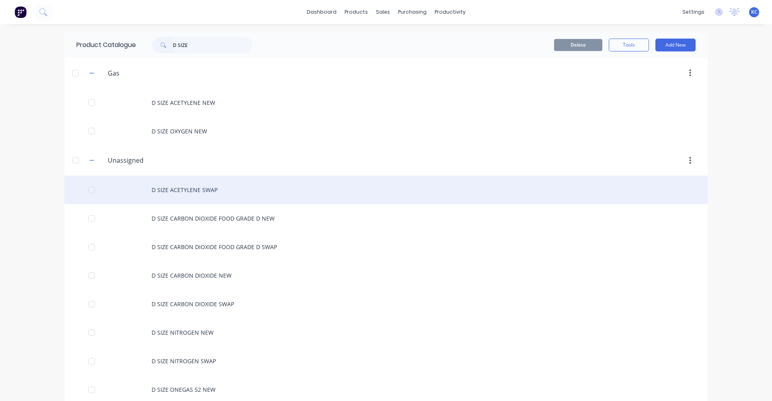
click at [227, 192] on div "D SIZE ACETYLENE SWAP" at bounding box center [385, 190] width 643 height 29
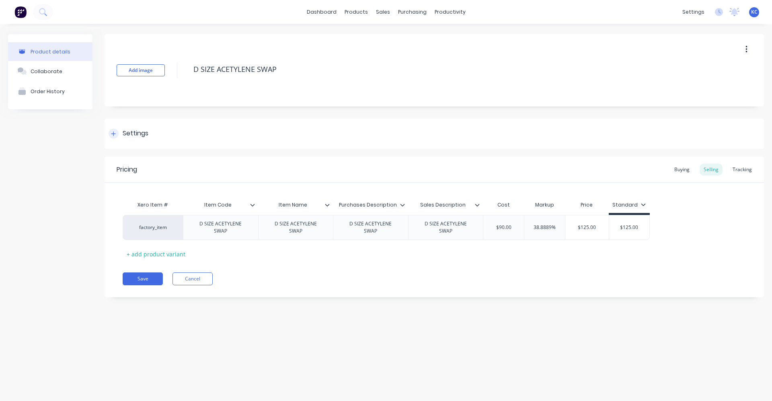
click at [135, 129] on div "Settings" at bounding box center [136, 134] width 26 height 10
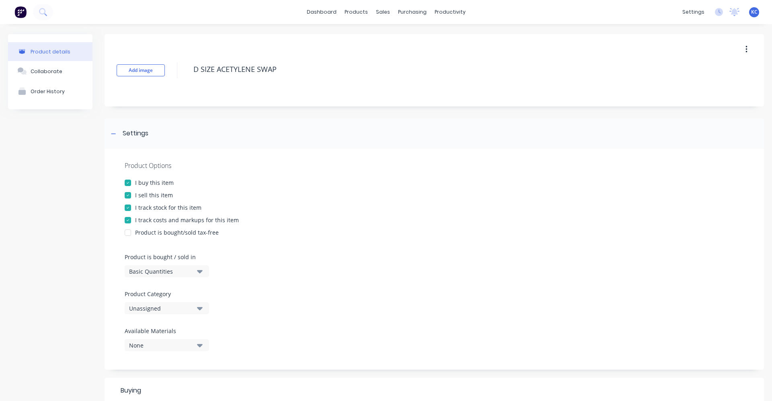
click at [202, 308] on icon "button" at bounding box center [200, 308] width 6 height 3
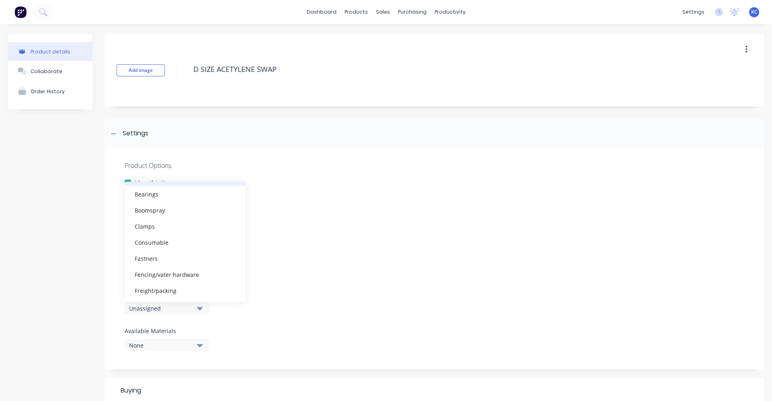
scroll to position [80, 0]
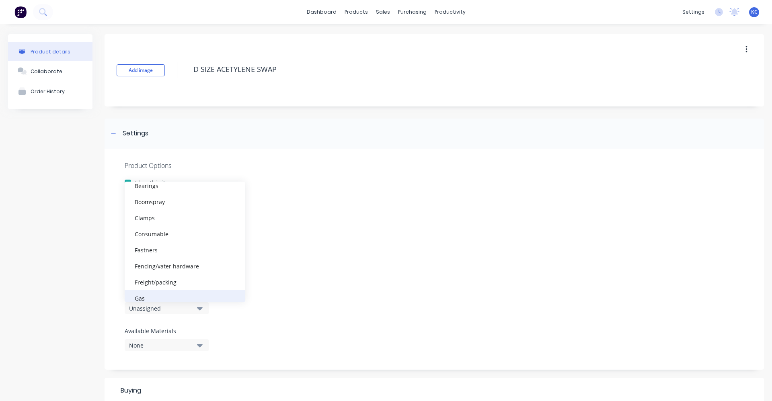
click at [177, 295] on div "Gas" at bounding box center [185, 298] width 121 height 16
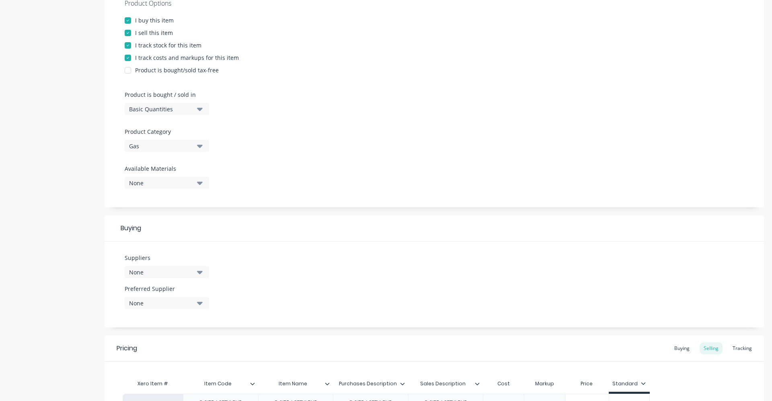
scroll to position [241, 0]
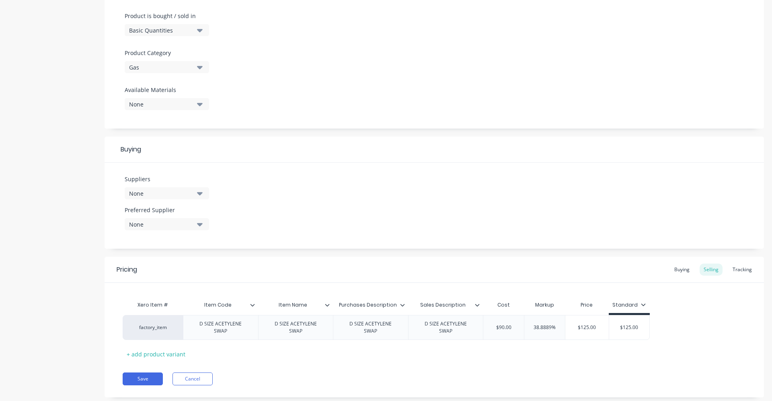
click at [200, 193] on icon "button" at bounding box center [200, 193] width 6 height 3
click at [200, 214] on input "text" at bounding box center [190, 217] width 85 height 16
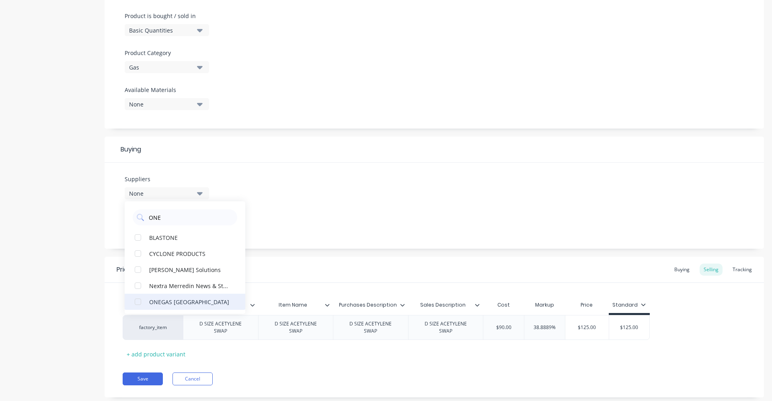
click at [202, 307] on button "ONEGAS [GEOGRAPHIC_DATA]" at bounding box center [185, 302] width 121 height 16
click at [312, 223] on div "Suppliers 1 suppliers selected ONE ONEGAS AUSTRALIA BLASTONE CYCLONE PRODUCTS […" at bounding box center [433, 206] width 659 height 86
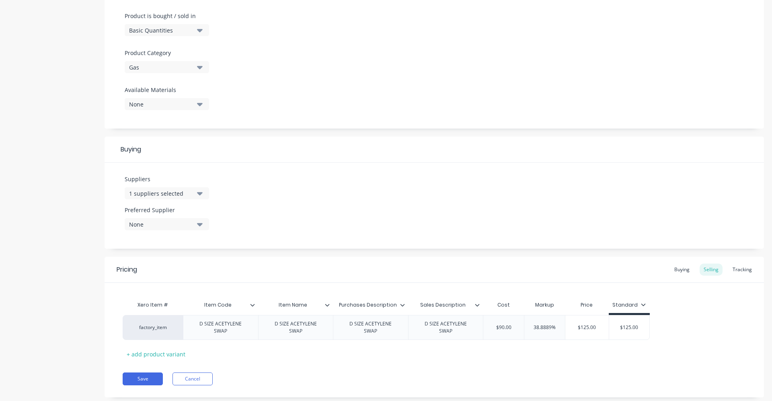
click at [198, 223] on icon "button" at bounding box center [200, 224] width 6 height 9
click at [194, 268] on div "ONEGAS [GEOGRAPHIC_DATA]" at bounding box center [189, 268] width 80 height 8
click at [311, 213] on div "Suppliers 1 suppliers selected ONE Preferred Supplier [GEOGRAPHIC_DATA]" at bounding box center [433, 206] width 659 height 86
click at [678, 270] on div "Buying" at bounding box center [681, 270] width 23 height 12
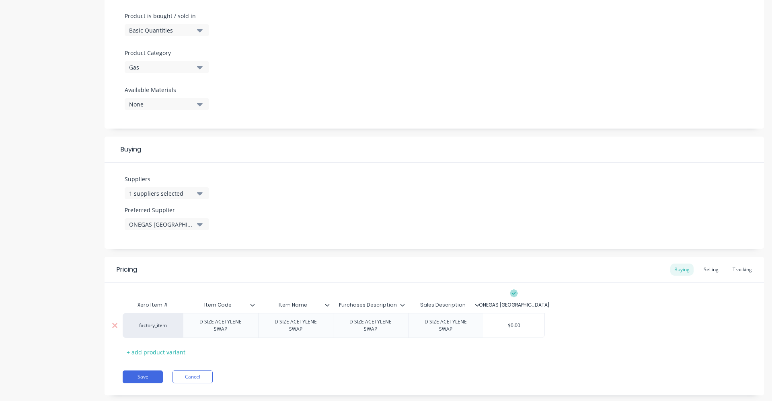
drag, startPoint x: 530, startPoint y: 321, endPoint x: 502, endPoint y: 314, distance: 28.8
click at [496, 322] on input "$0.00" at bounding box center [513, 325] width 61 height 7
click at [704, 270] on div "Selling" at bounding box center [710, 270] width 23 height 12
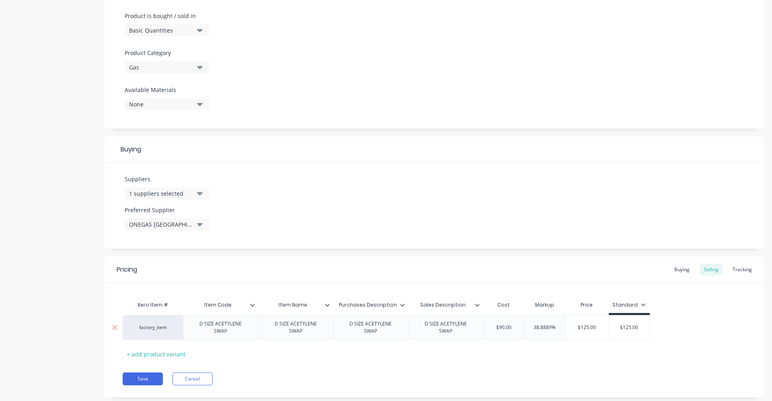
drag, startPoint x: 576, startPoint y: 328, endPoint x: 608, endPoint y: 326, distance: 31.4
click at [608, 326] on input "$125.00" at bounding box center [586, 327] width 43 height 7
click at [565, 351] on div "Xero Item # Item Code Item Name Purchases Description Sales Description Cost Ma…" at bounding box center [434, 328] width 623 height 63
drag, startPoint x: 653, startPoint y: 323, endPoint x: 623, endPoint y: 324, distance: 29.3
click at [623, 324] on input "$125.00" at bounding box center [636, 327] width 40 height 7
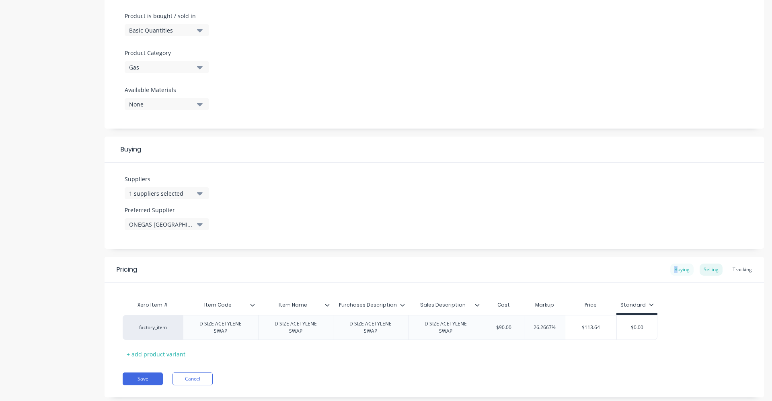
click at [671, 266] on div "Buying" at bounding box center [681, 270] width 23 height 12
click at [133, 373] on button "Save" at bounding box center [143, 376] width 40 height 13
